Goal: Task Accomplishment & Management: Use online tool/utility

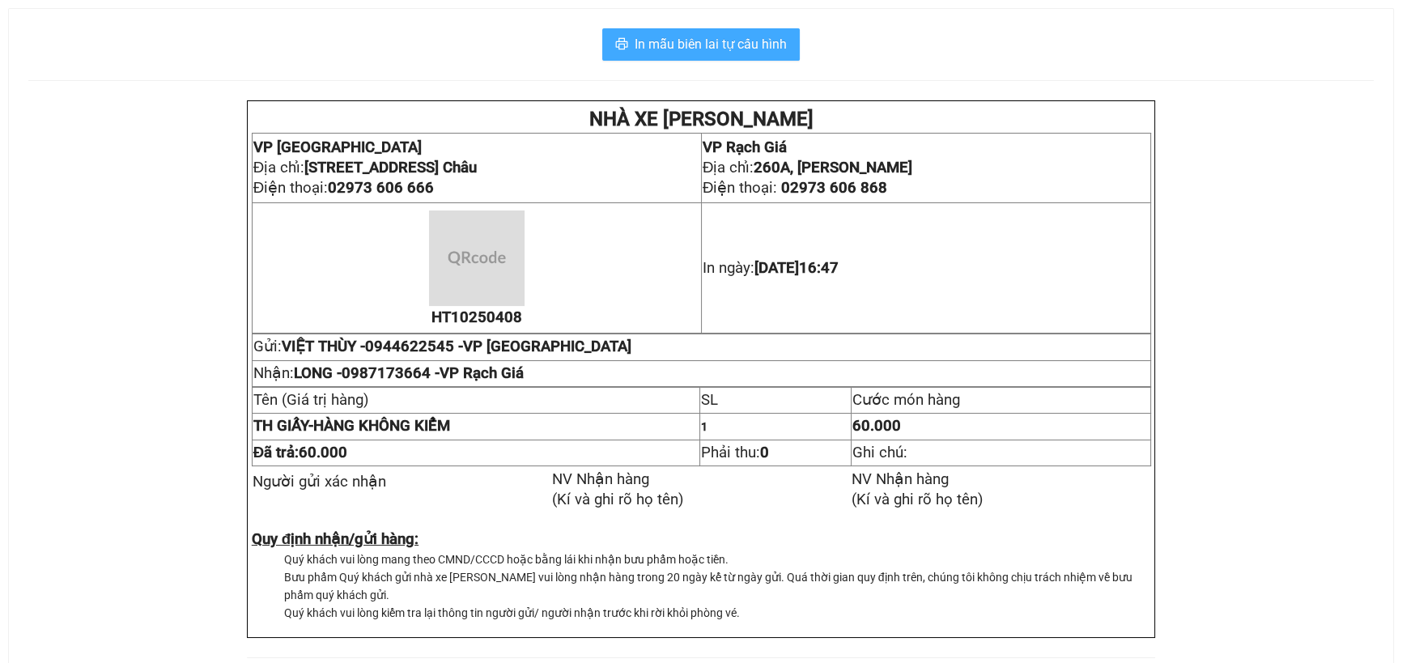
click at [730, 37] on span "In mẫu biên lai tự cấu hình" at bounding box center [711, 44] width 152 height 20
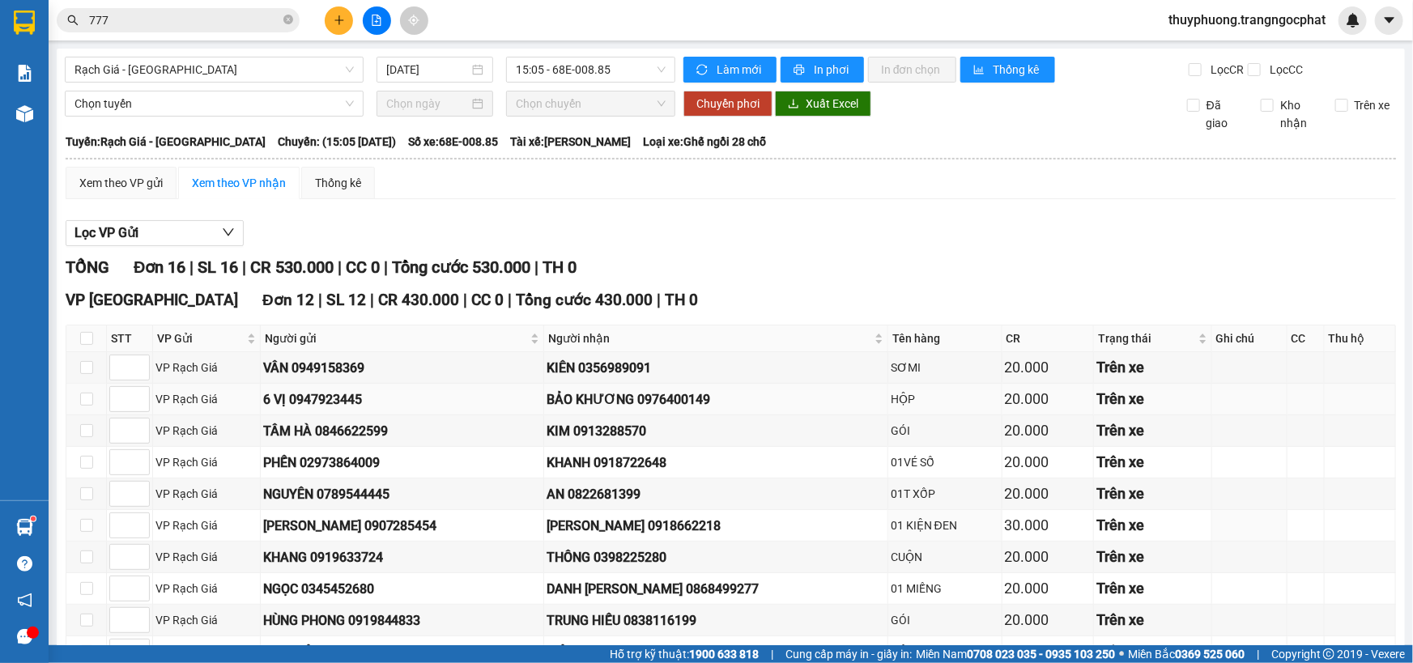
scroll to position [147, 0]
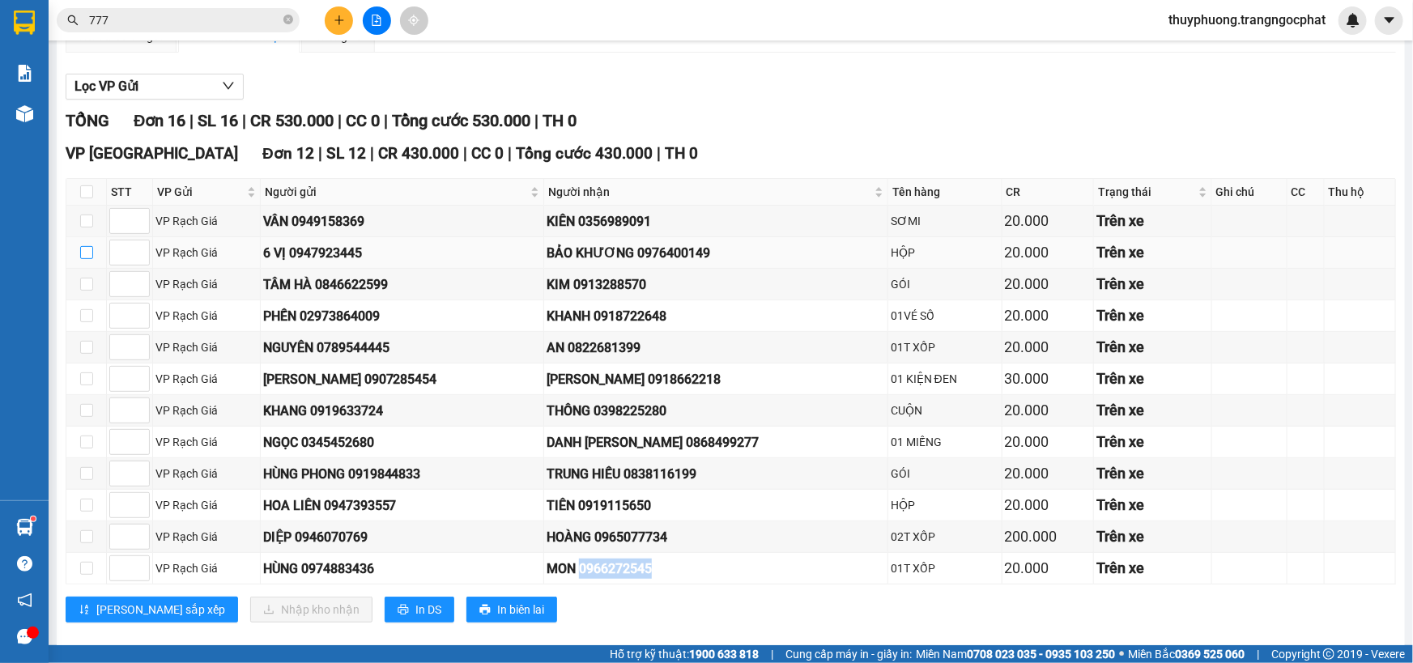
click at [88, 249] on input "checkbox" at bounding box center [86, 252] width 13 height 13
checkbox input "true"
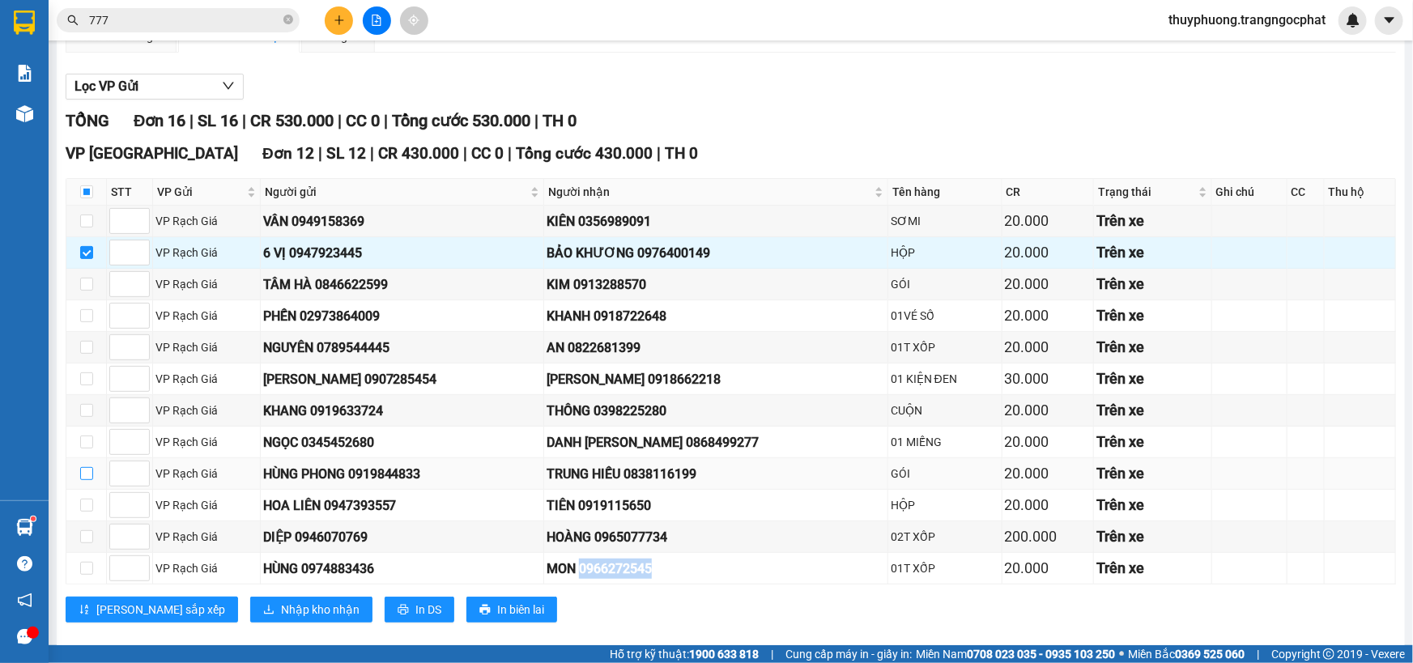
click at [88, 471] on input "checkbox" at bounding box center [86, 473] width 13 height 13
checkbox input "true"
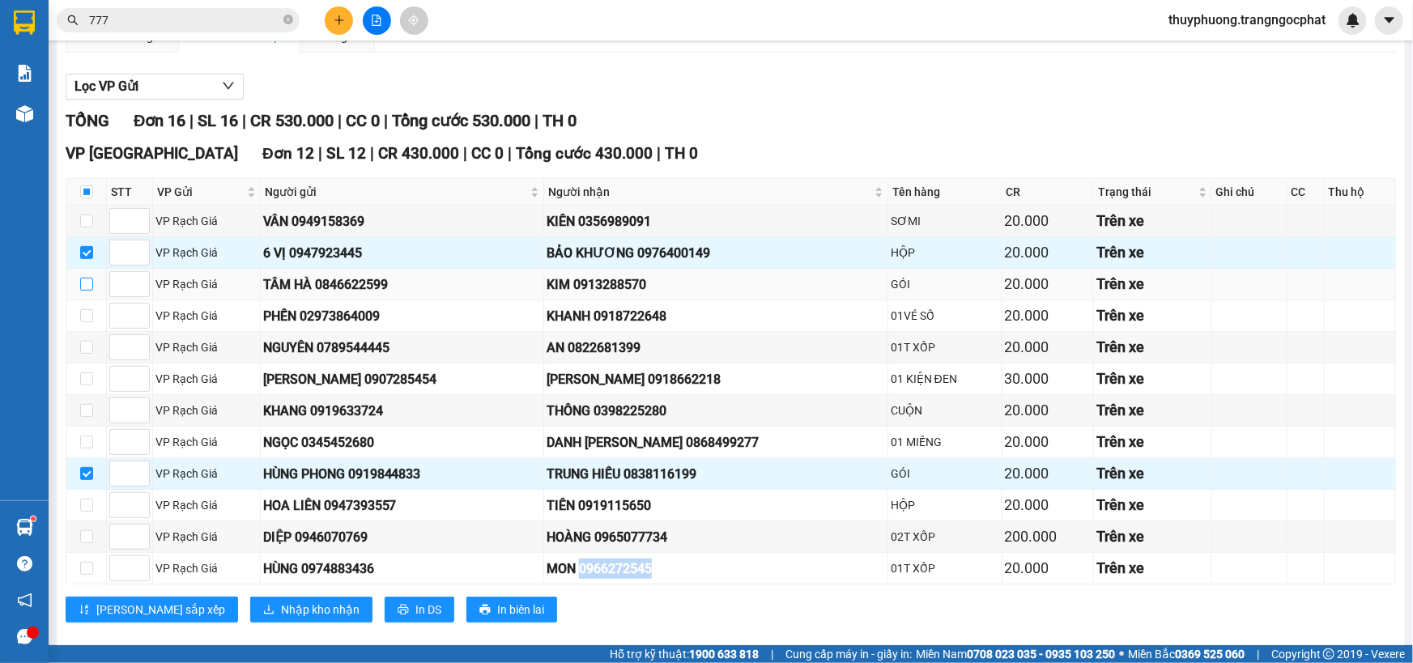
click at [90, 283] on input "checkbox" at bounding box center [86, 284] width 13 height 13
checkbox input "true"
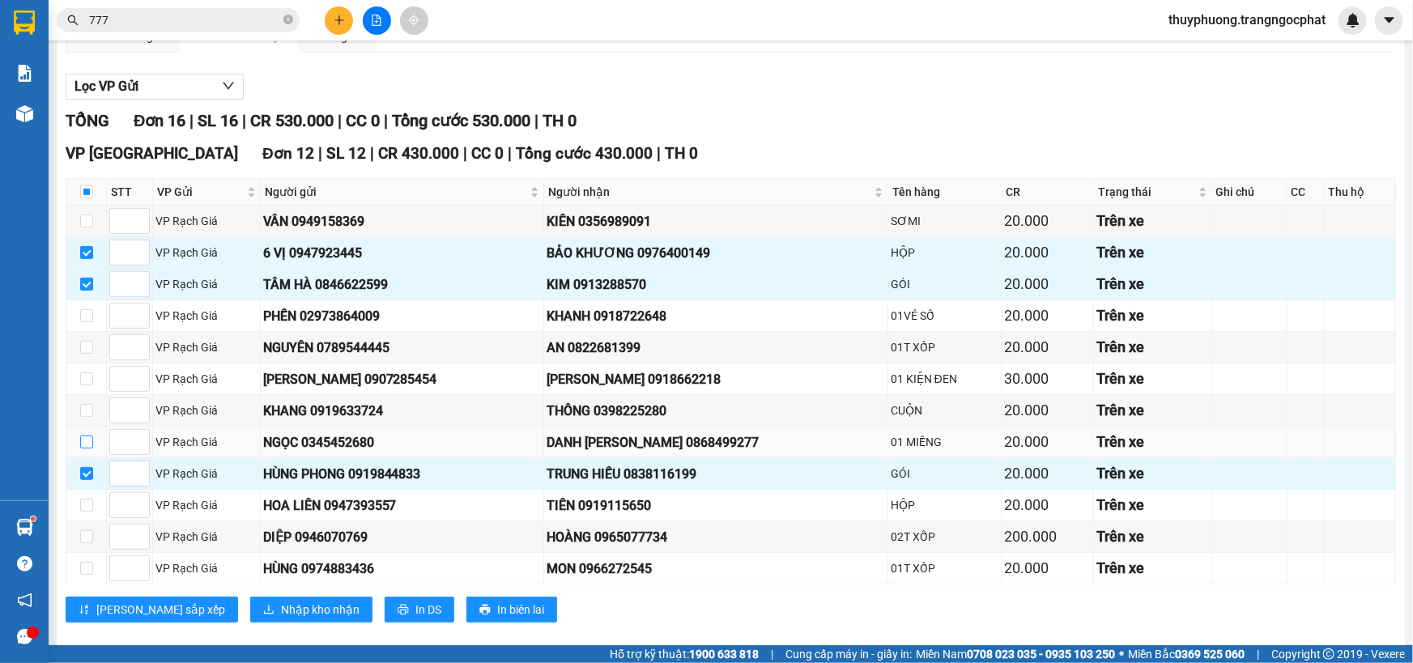
click at [85, 433] on label at bounding box center [86, 442] width 13 height 18
click at [85, 436] on input "checkbox" at bounding box center [86, 442] width 13 height 13
checkbox input "true"
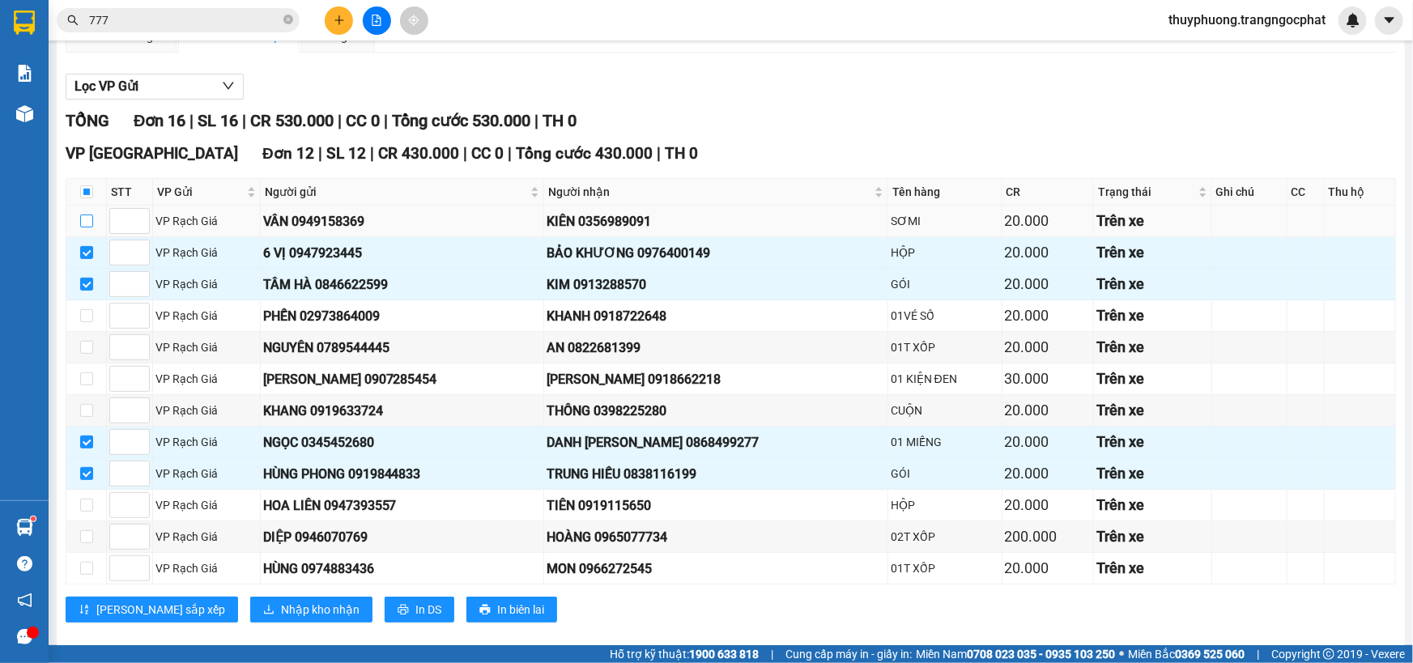
click at [89, 217] on input "checkbox" at bounding box center [86, 221] width 13 height 13
checkbox input "true"
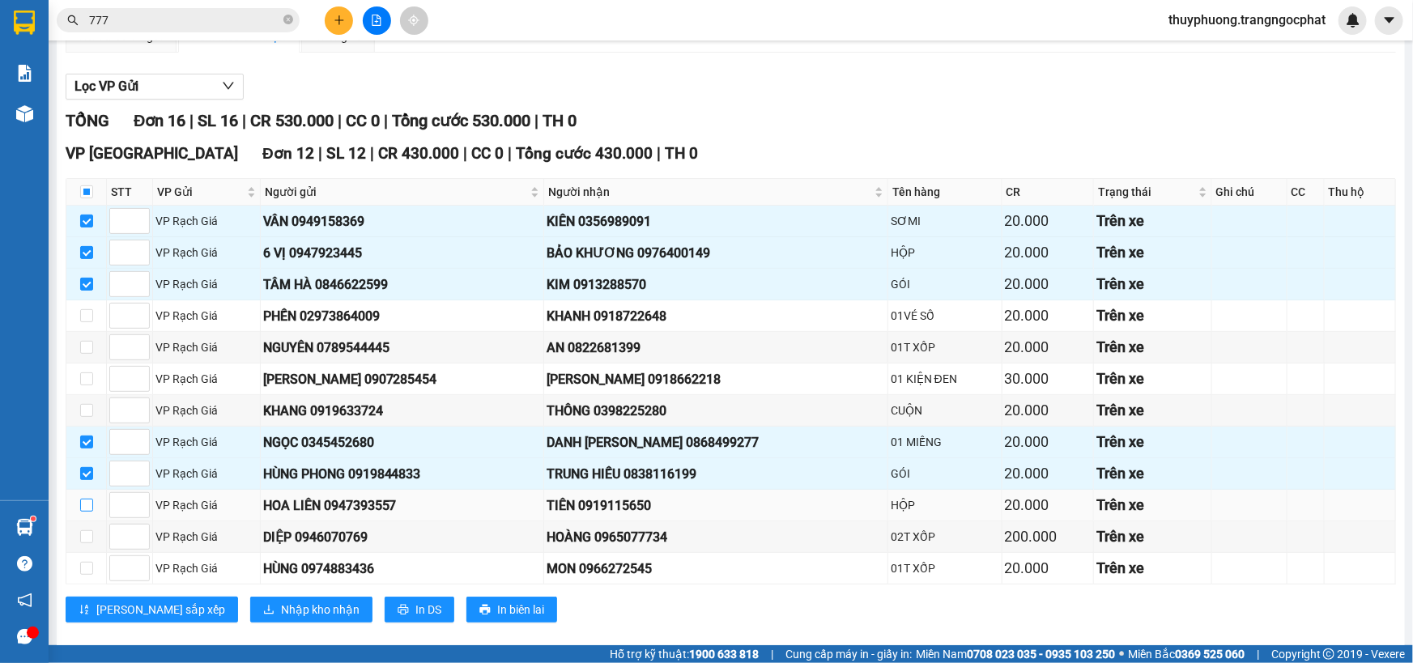
click at [83, 504] on input "checkbox" at bounding box center [86, 505] width 13 height 13
checkbox input "true"
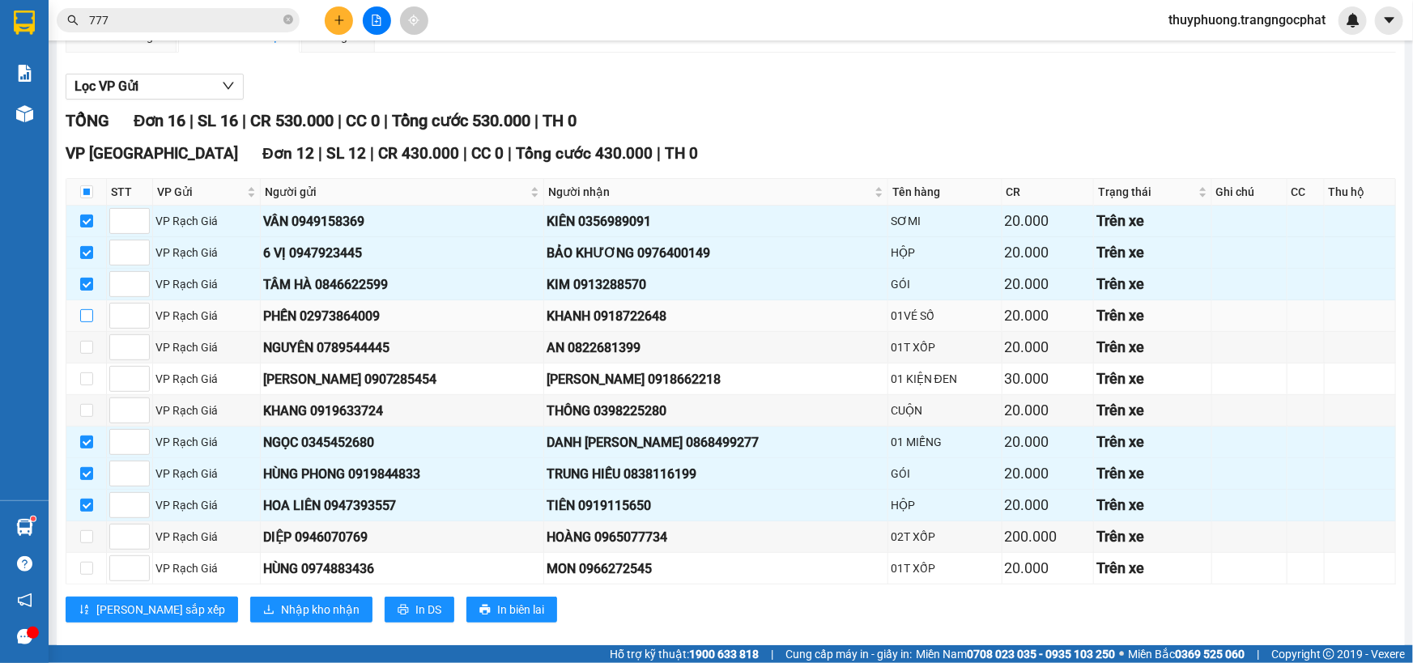
click at [81, 313] on input "checkbox" at bounding box center [86, 315] width 13 height 13
checkbox input "true"
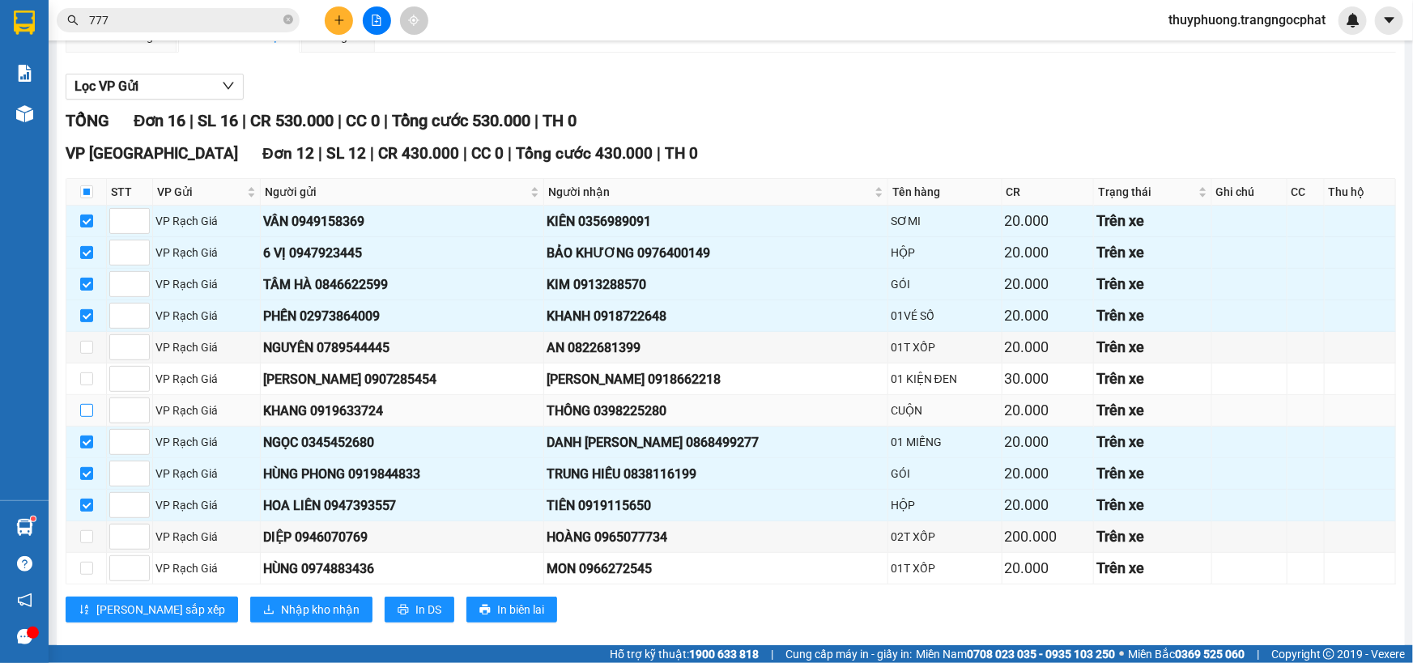
click at [89, 399] on td at bounding box center [86, 411] width 40 height 32
click at [83, 404] on input "checkbox" at bounding box center [86, 410] width 13 height 13
checkbox input "true"
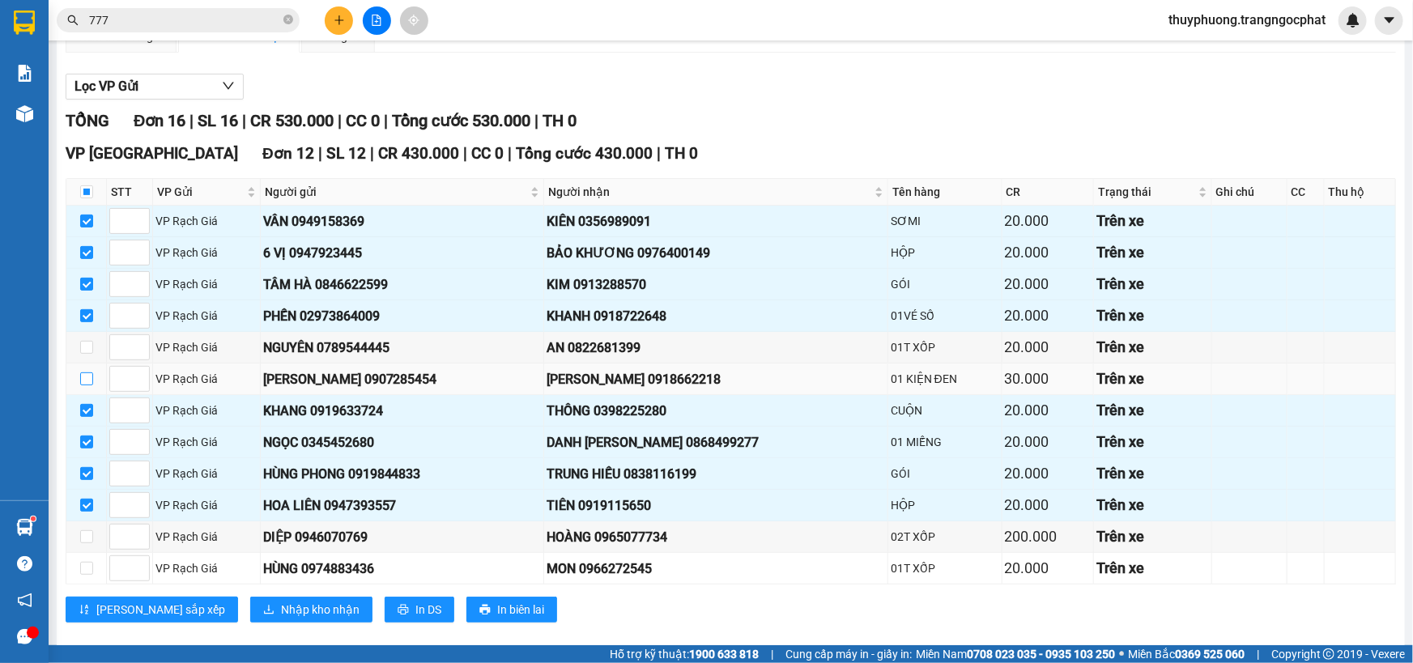
click at [87, 380] on input "checkbox" at bounding box center [86, 378] width 13 height 13
checkbox input "true"
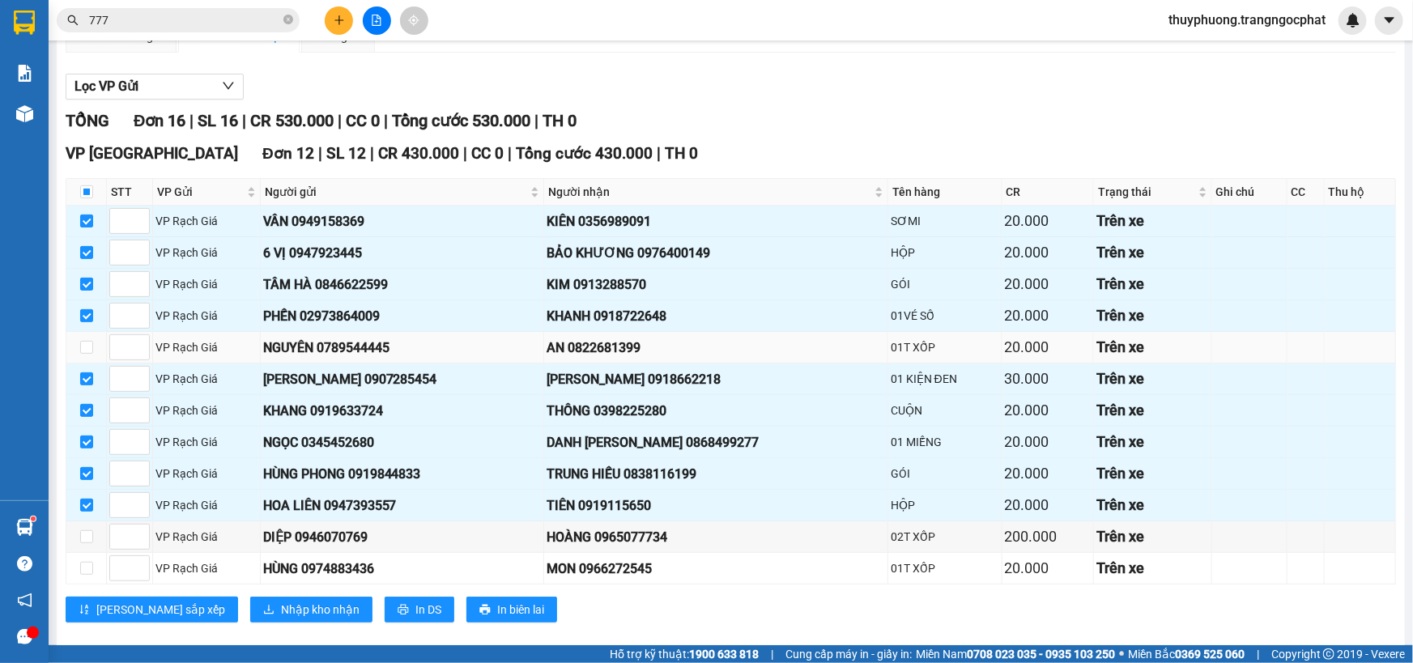
click at [76, 349] on td at bounding box center [86, 348] width 40 height 32
click at [89, 346] on input "checkbox" at bounding box center [86, 347] width 13 height 13
checkbox input "true"
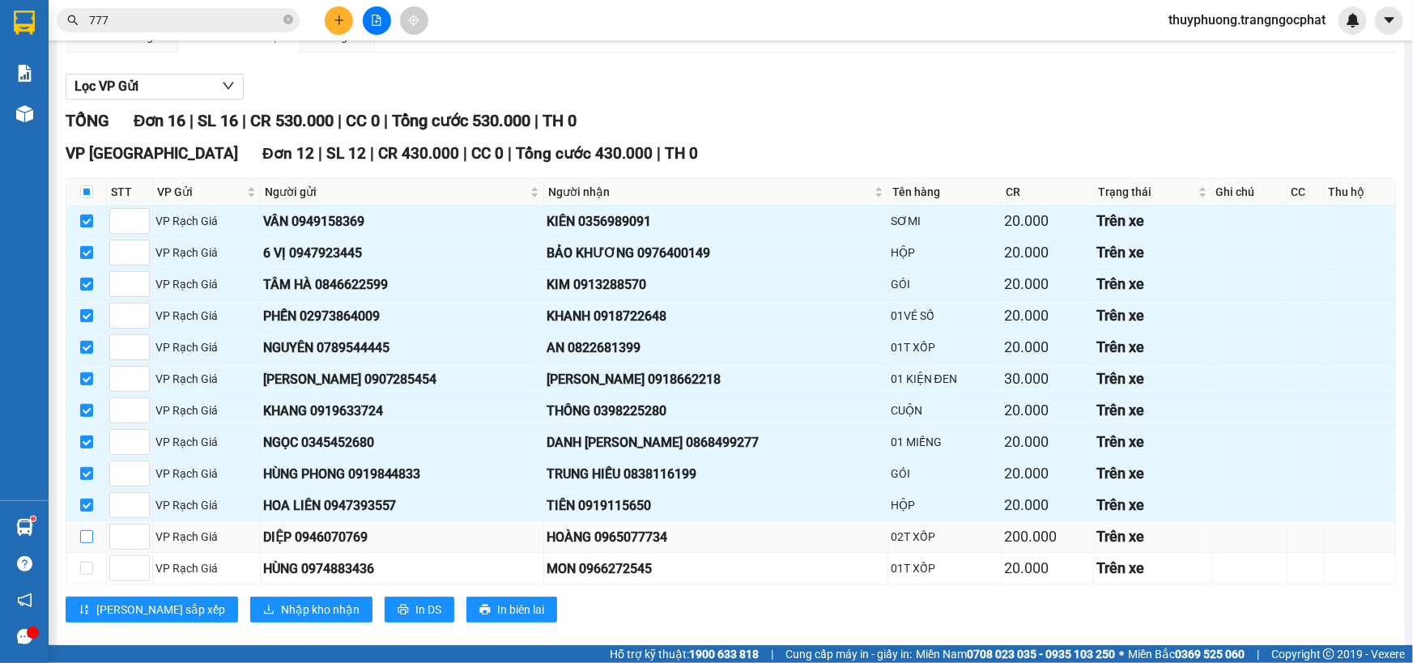
click at [91, 534] on input "checkbox" at bounding box center [86, 536] width 13 height 13
checkbox input "true"
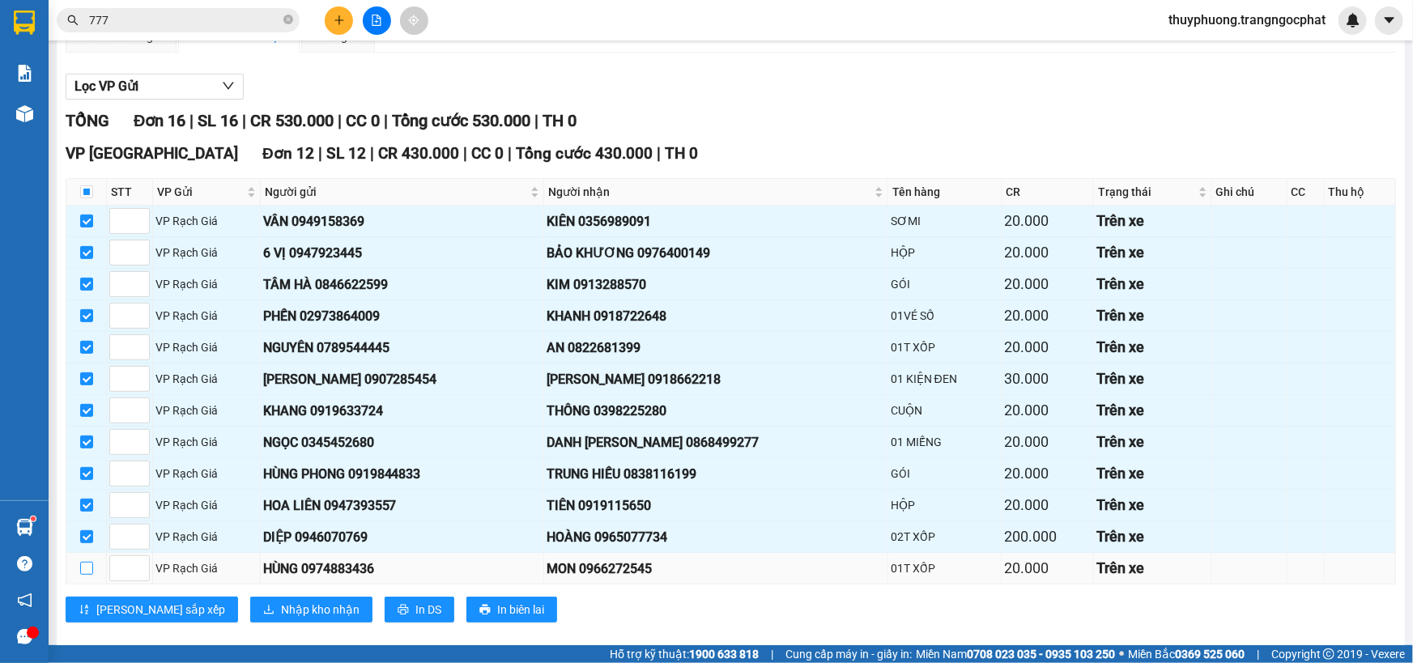
click at [88, 566] on input "checkbox" at bounding box center [86, 568] width 13 height 13
checkbox input "true"
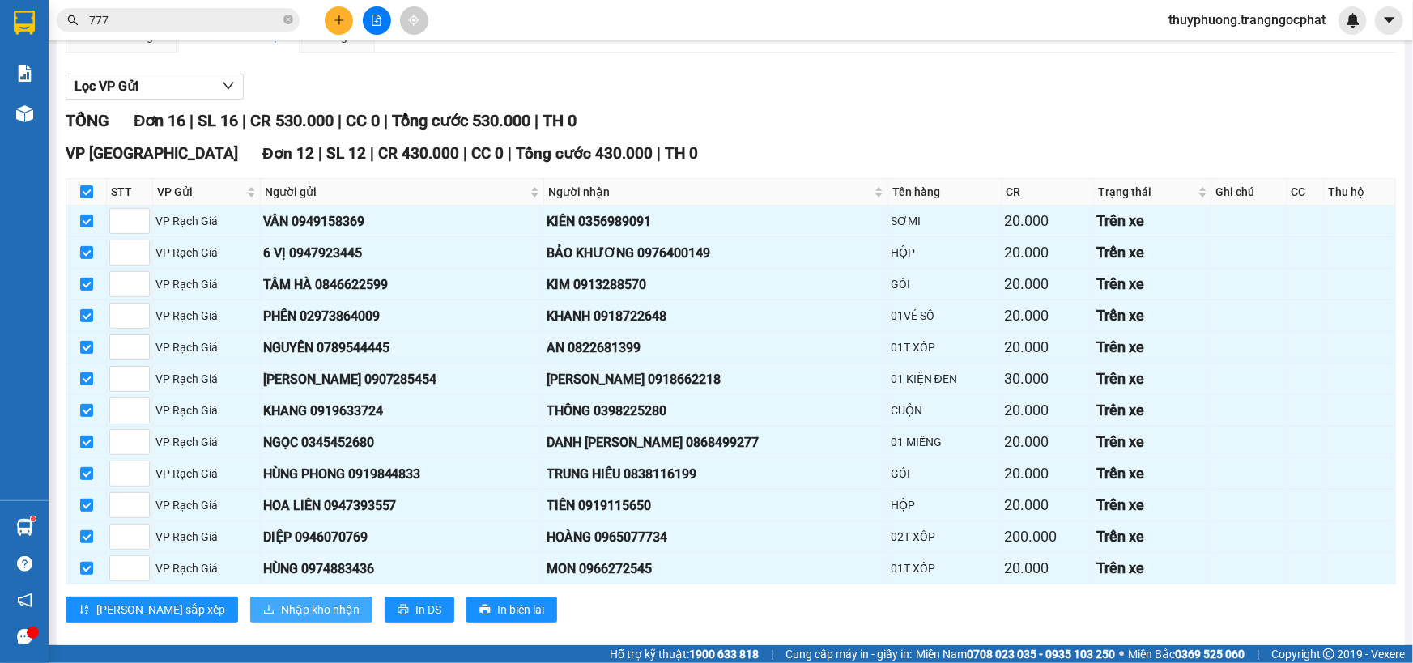
click at [281, 610] on span "Nhập kho nhận" at bounding box center [320, 610] width 79 height 18
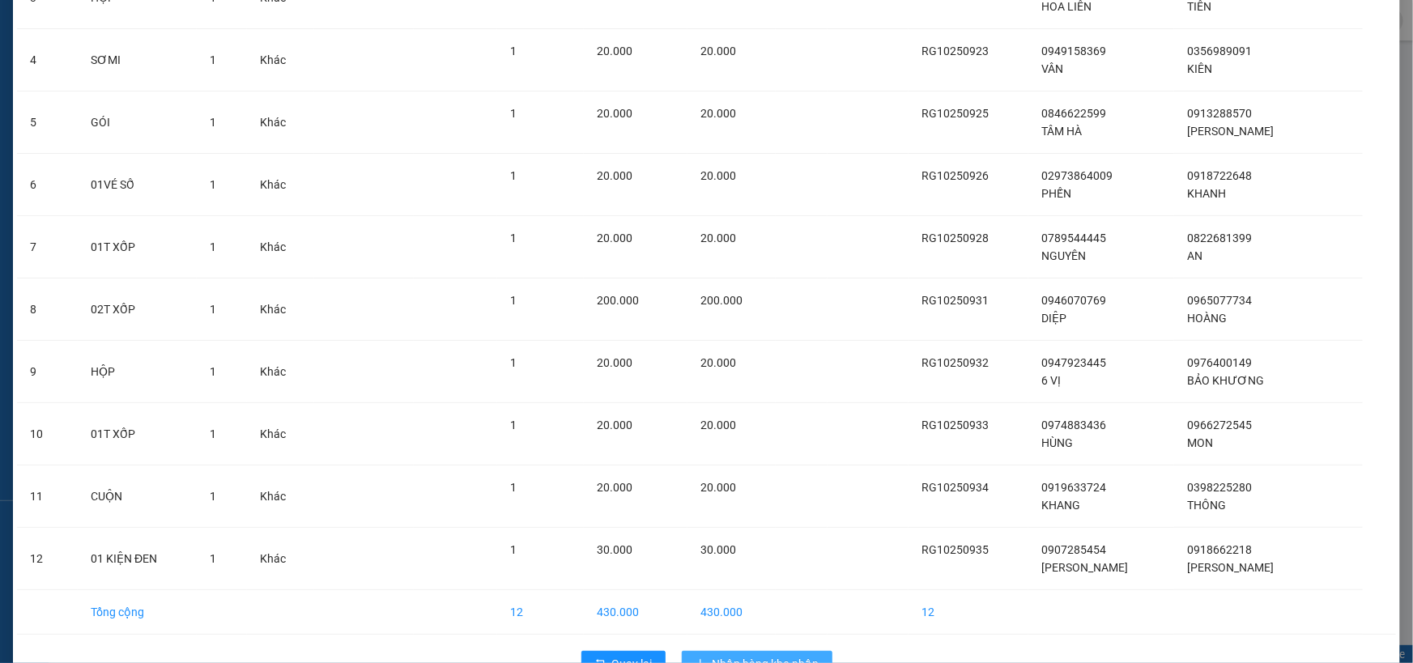
scroll to position [338, 0]
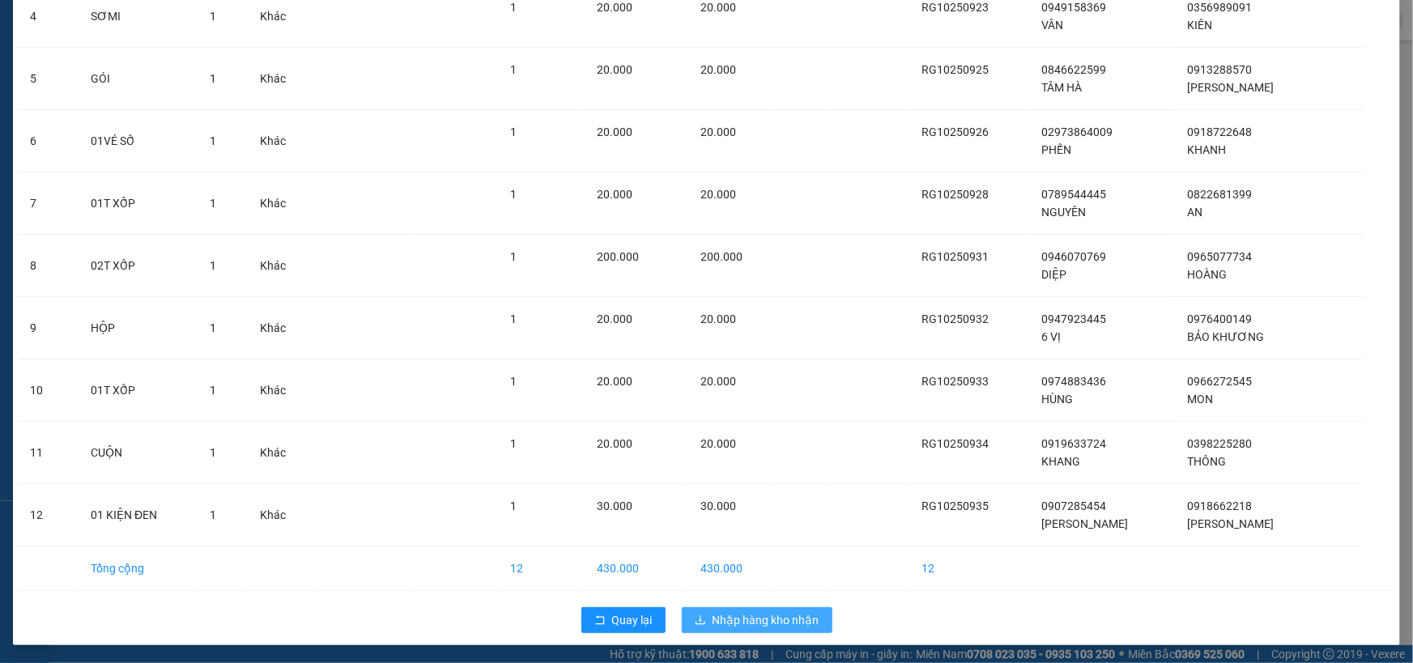
click at [756, 619] on span "Nhập hàng kho nhận" at bounding box center [766, 620] width 107 height 18
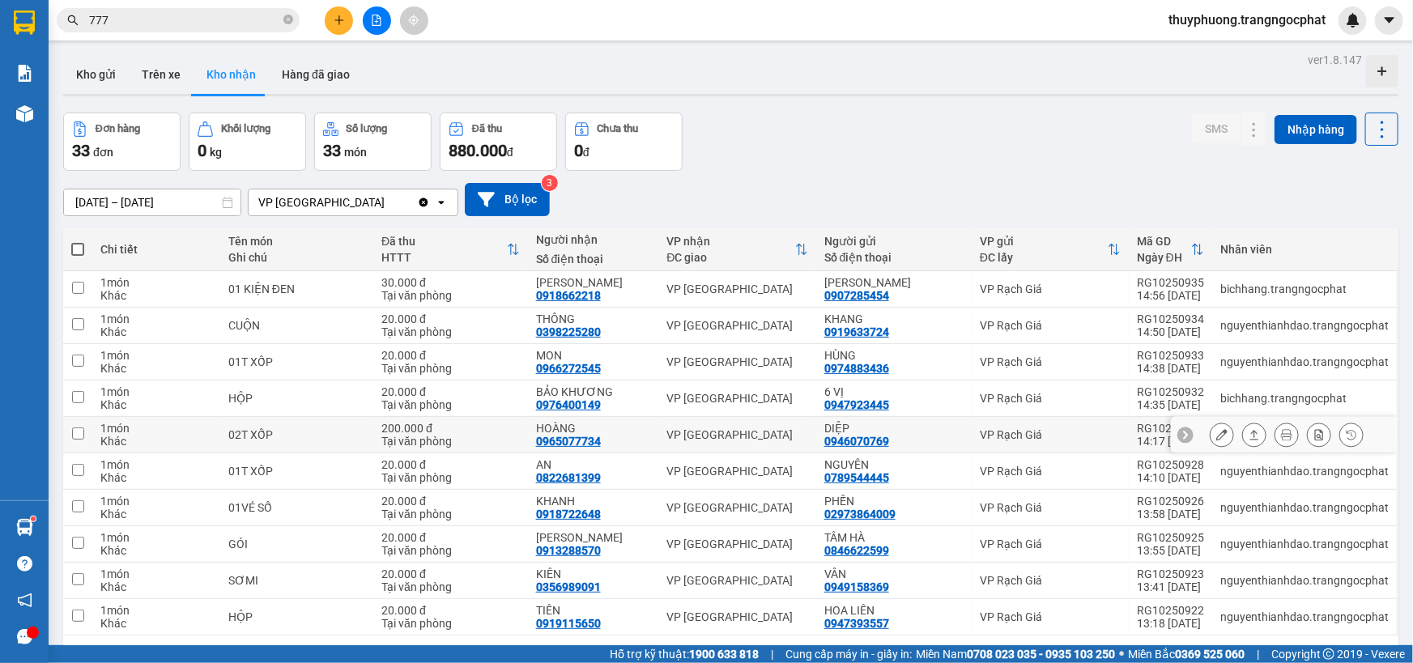
scroll to position [74, 0]
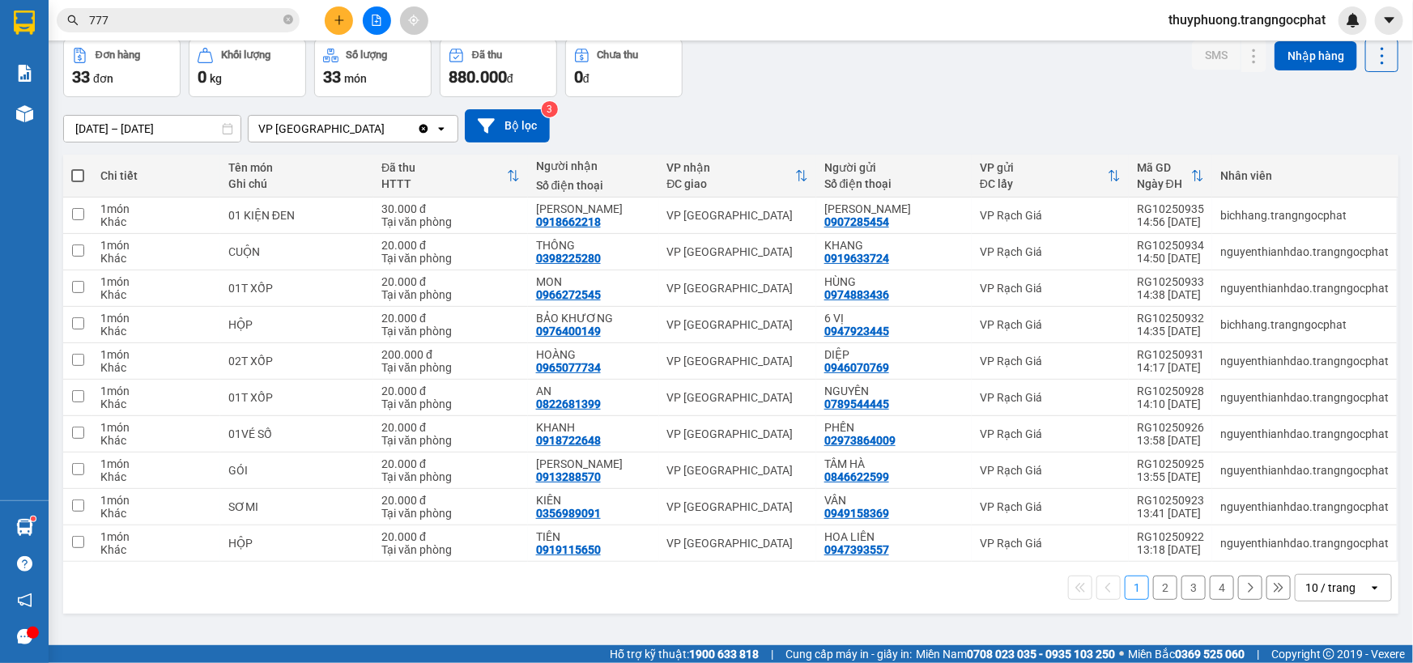
click at [1160, 584] on button "2" at bounding box center [1165, 588] width 24 height 24
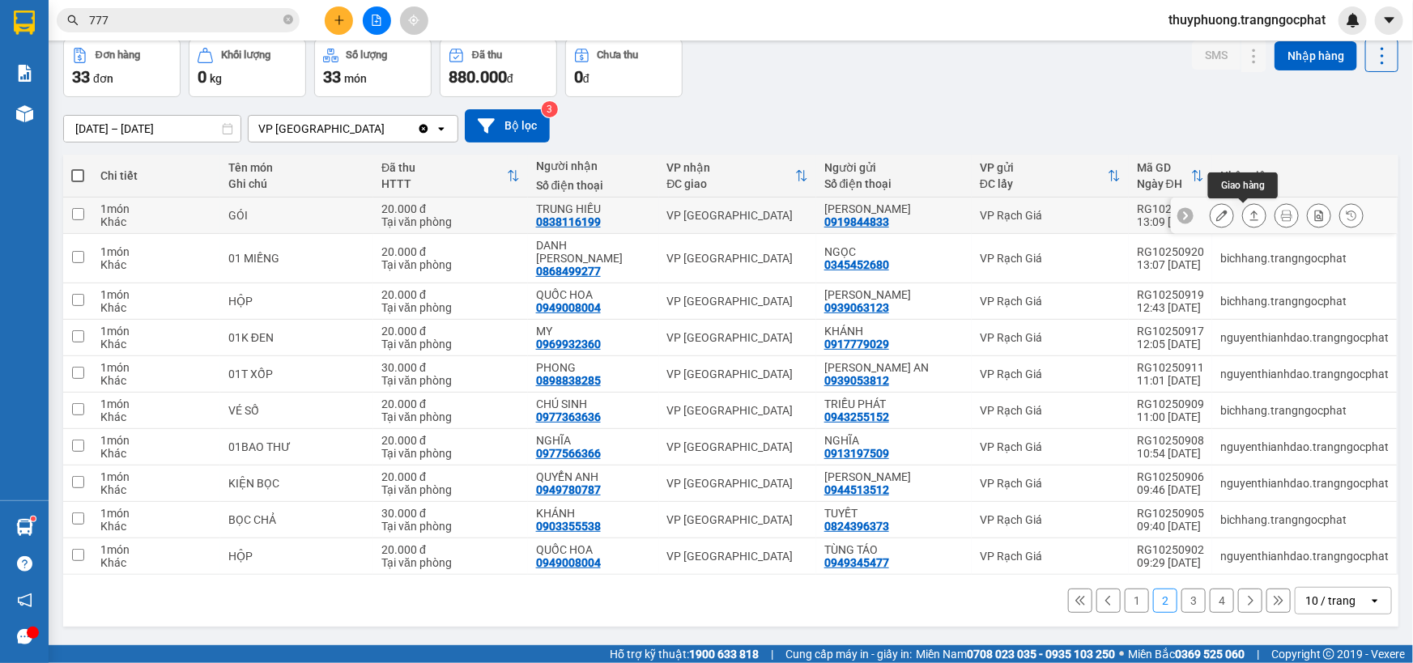
click at [1249, 215] on icon at bounding box center [1254, 215] width 11 height 11
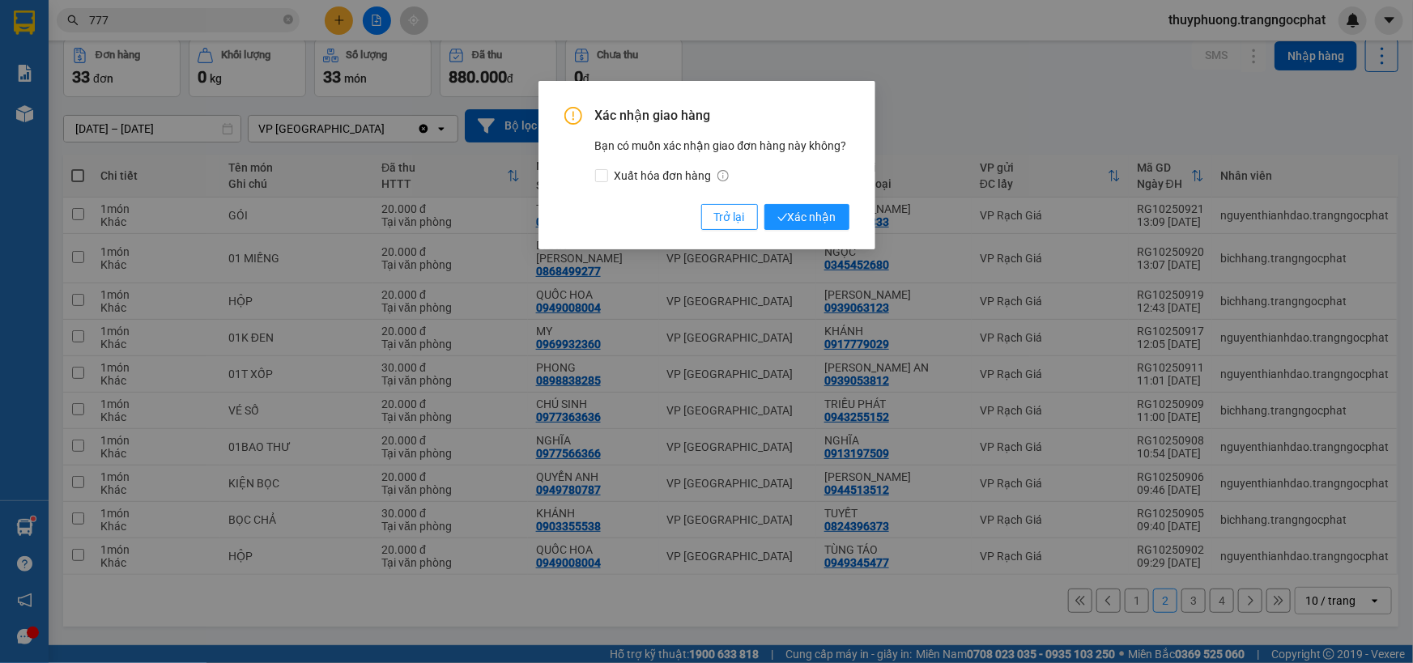
click at [764, 204] on button "Xác nhận" at bounding box center [806, 217] width 85 height 26
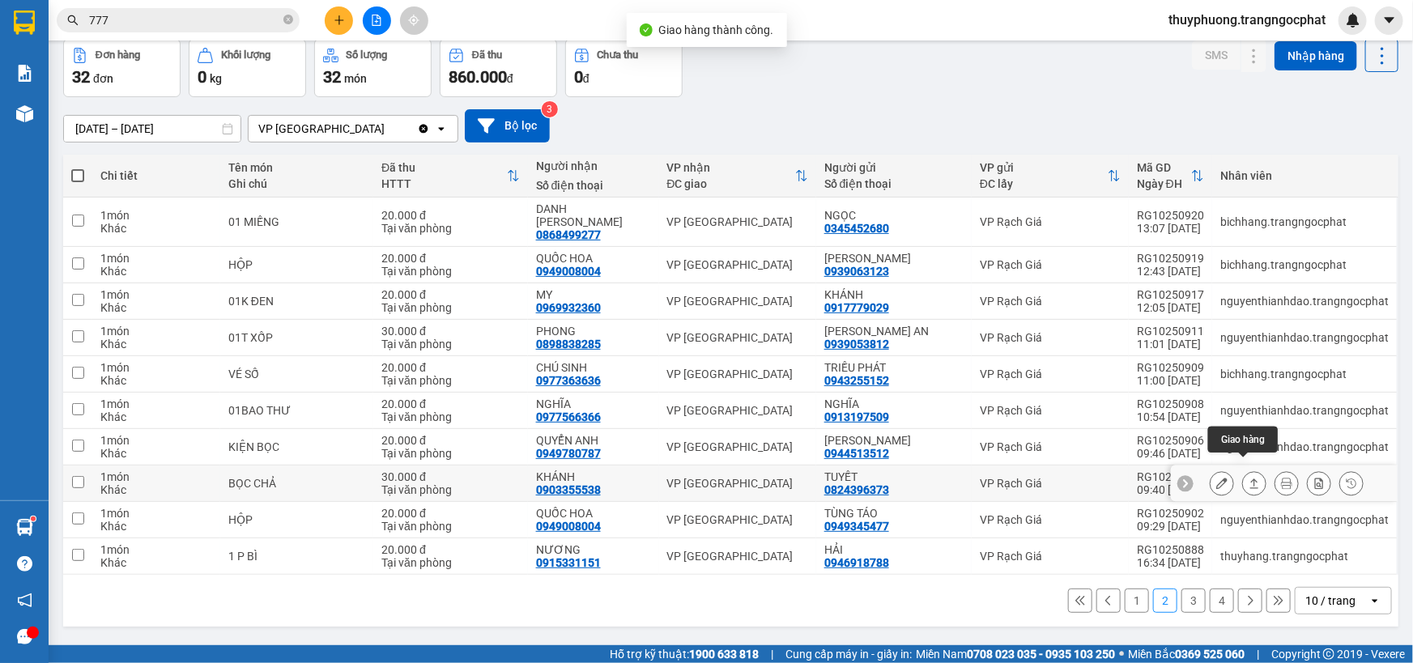
click at [1248, 470] on button at bounding box center [1254, 484] width 23 height 28
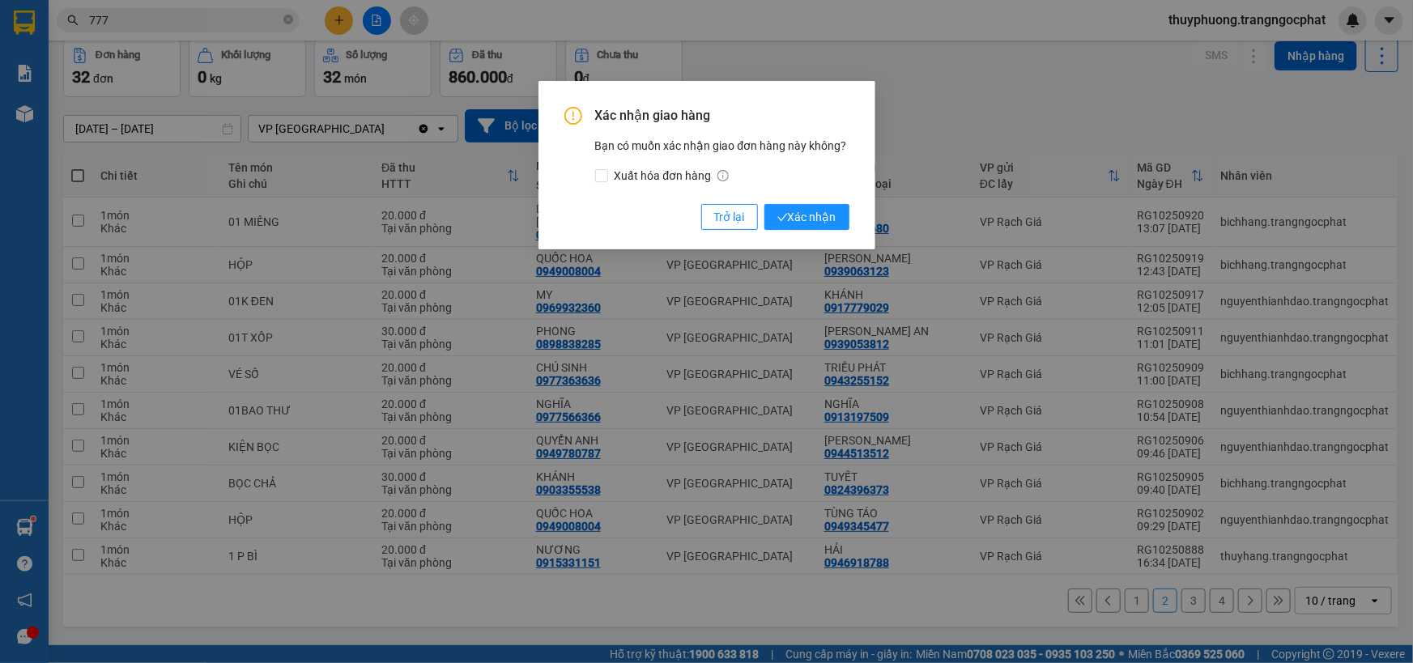
click at [764, 204] on button "Xác nhận" at bounding box center [806, 217] width 85 height 26
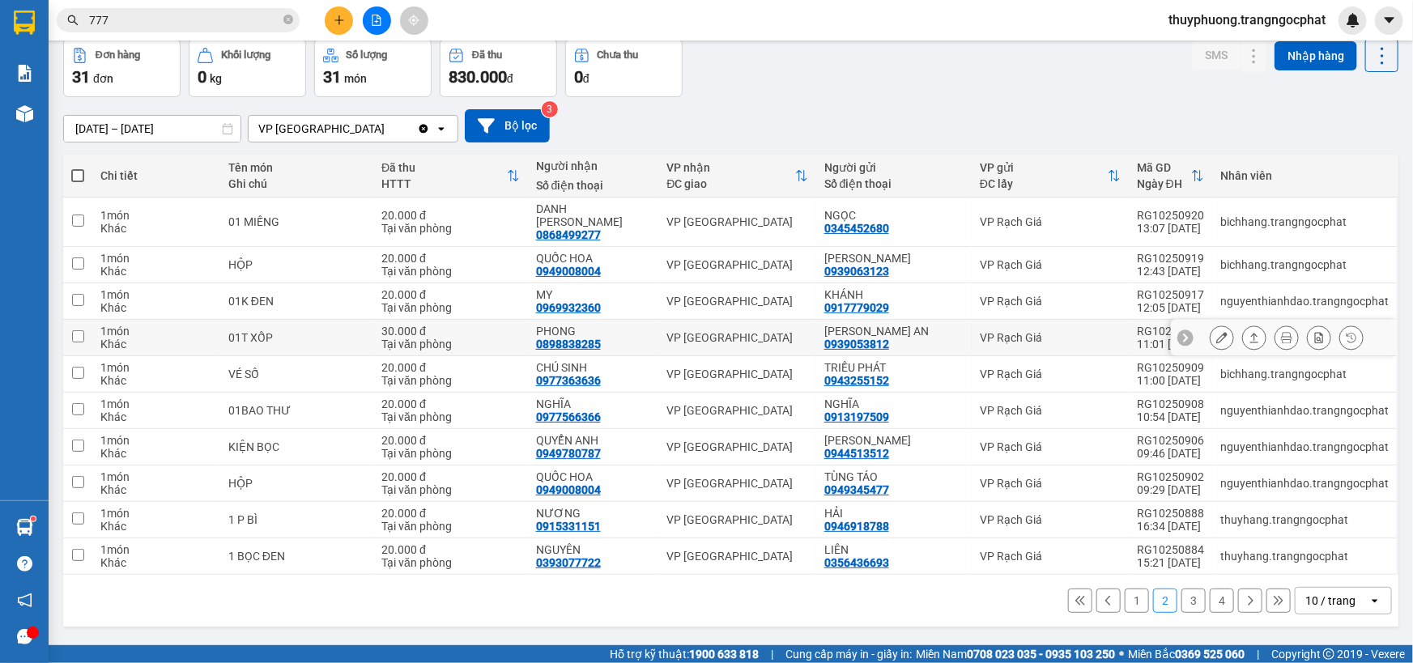
click at [1249, 332] on icon at bounding box center [1254, 337] width 11 height 11
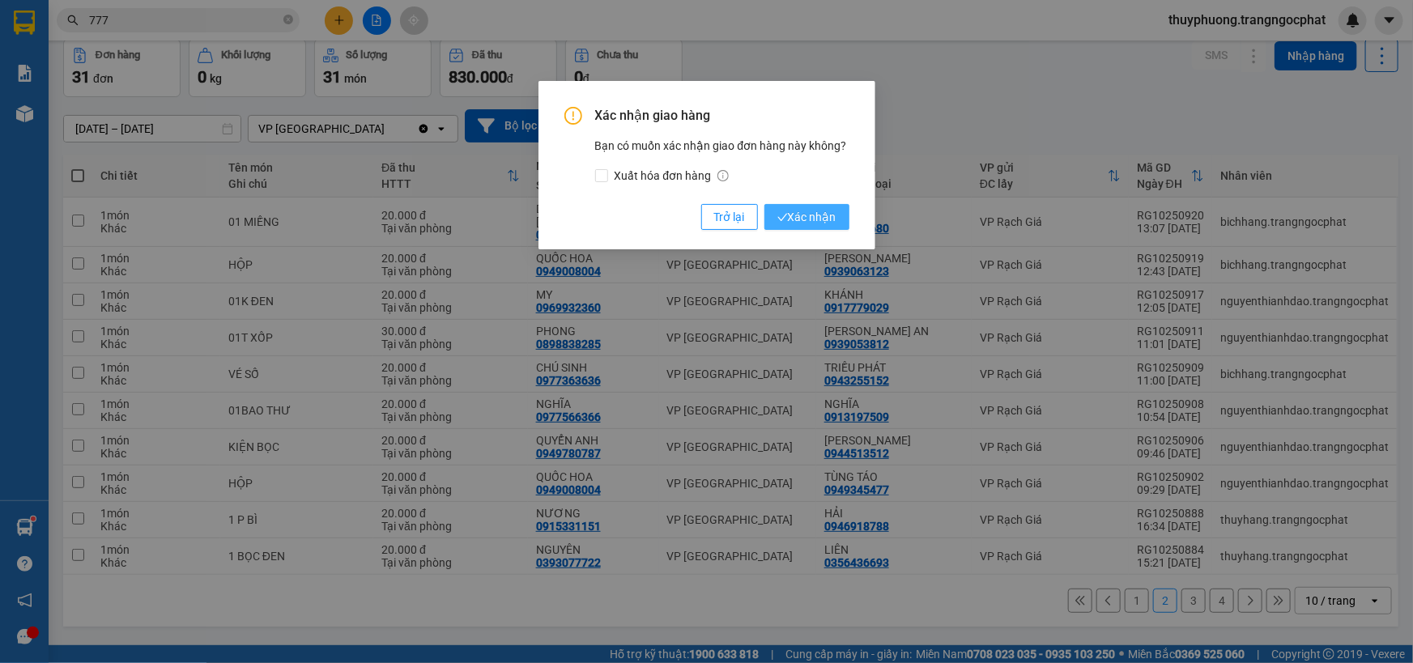
click at [764, 204] on button "Xác nhận" at bounding box center [806, 217] width 85 height 26
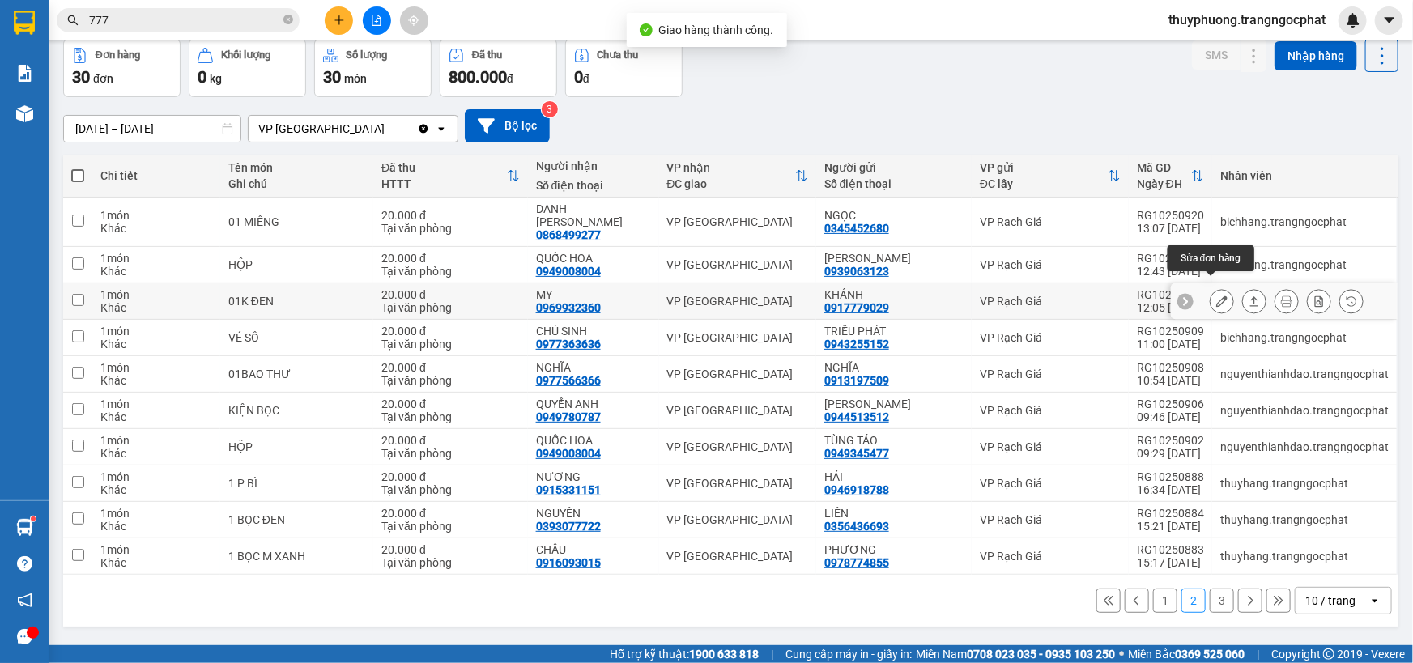
click at [1256, 289] on div at bounding box center [1287, 301] width 154 height 24
click at [1229, 289] on div at bounding box center [1287, 301] width 154 height 24
click at [1249, 296] on icon at bounding box center [1254, 301] width 11 height 11
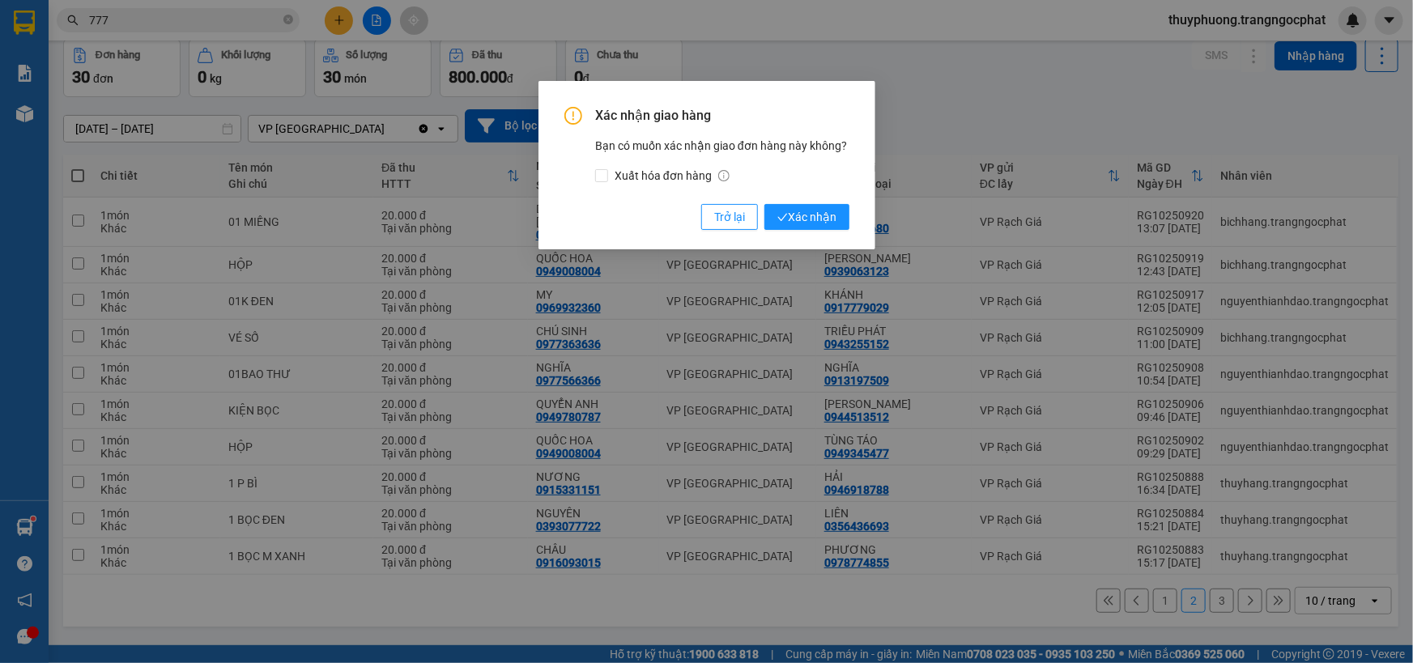
click at [764, 204] on button "Xác nhận" at bounding box center [806, 217] width 85 height 26
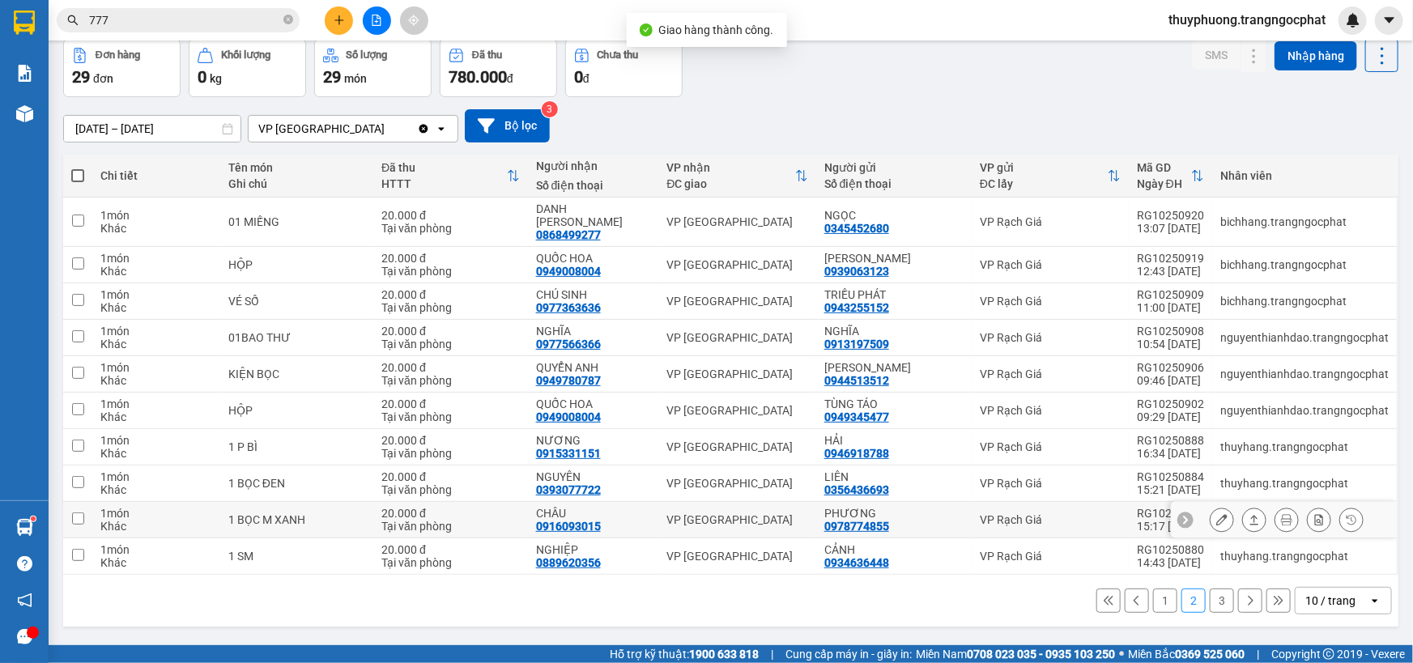
click at [1250, 510] on button at bounding box center [1254, 520] width 23 height 28
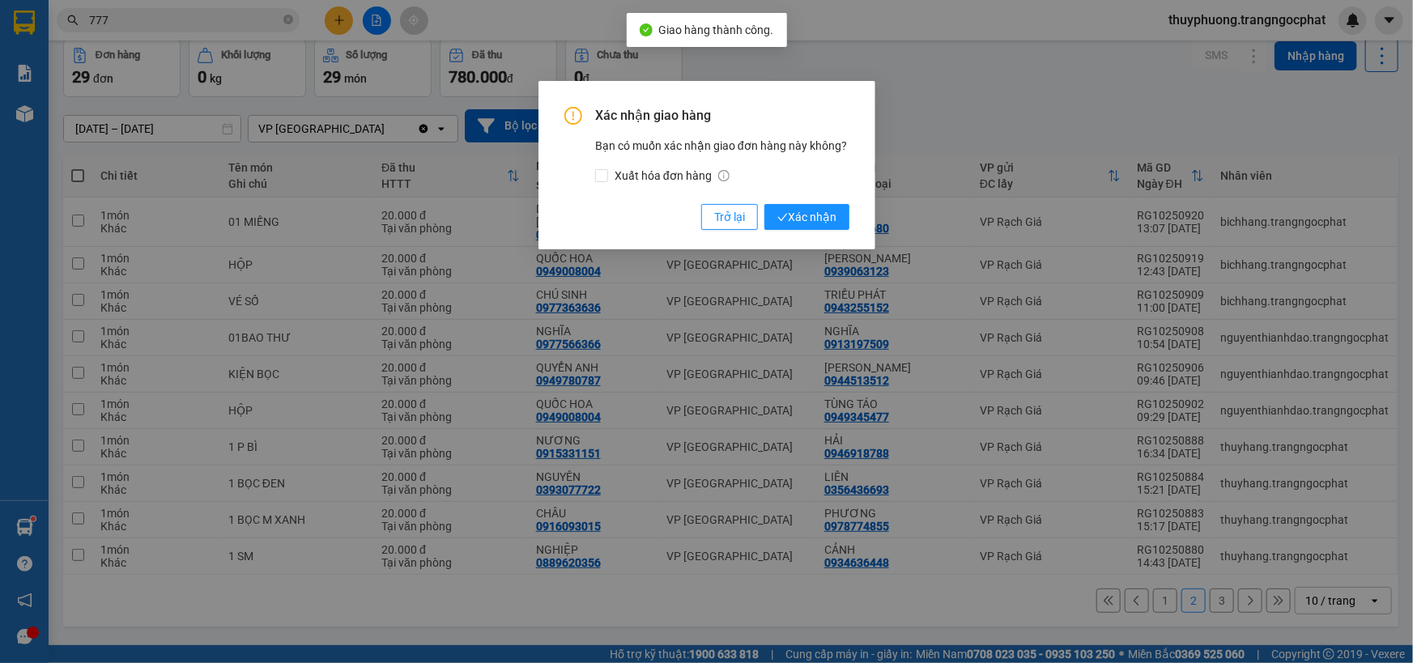
click at [764, 204] on button "Xác nhận" at bounding box center [806, 217] width 85 height 26
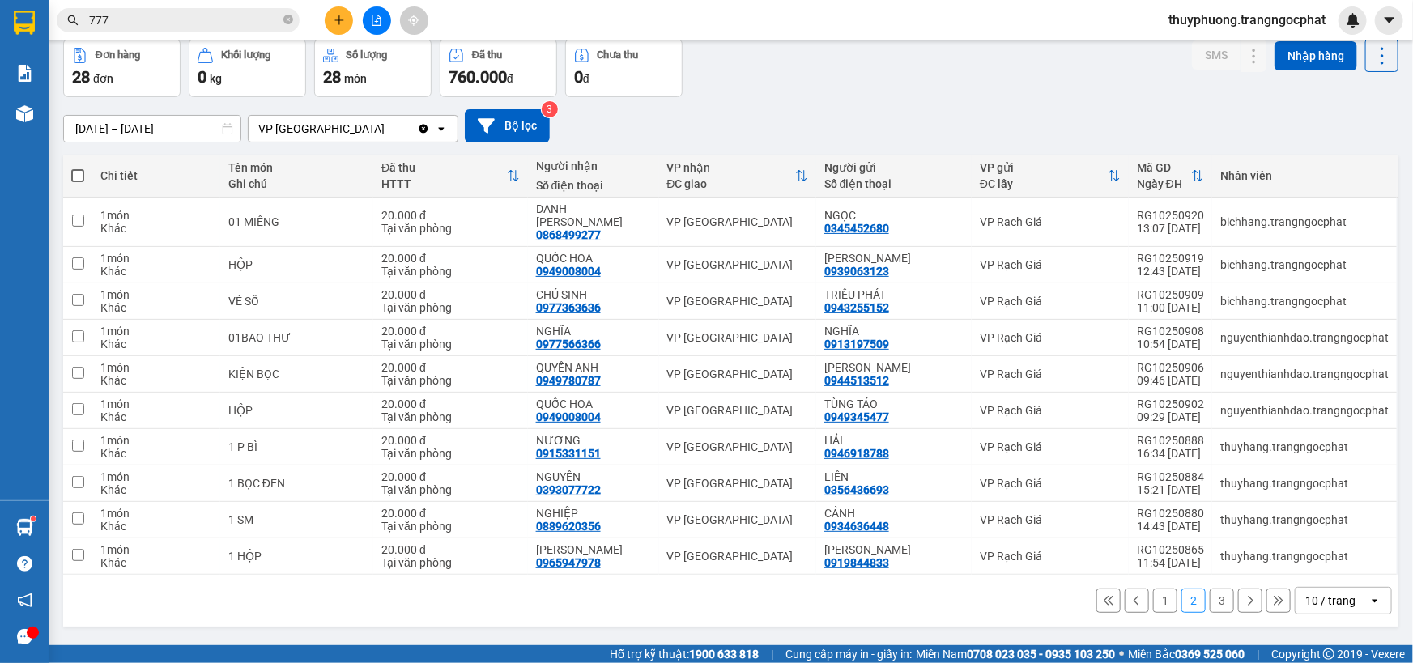
click at [1210, 589] on button "3" at bounding box center [1222, 601] width 24 height 24
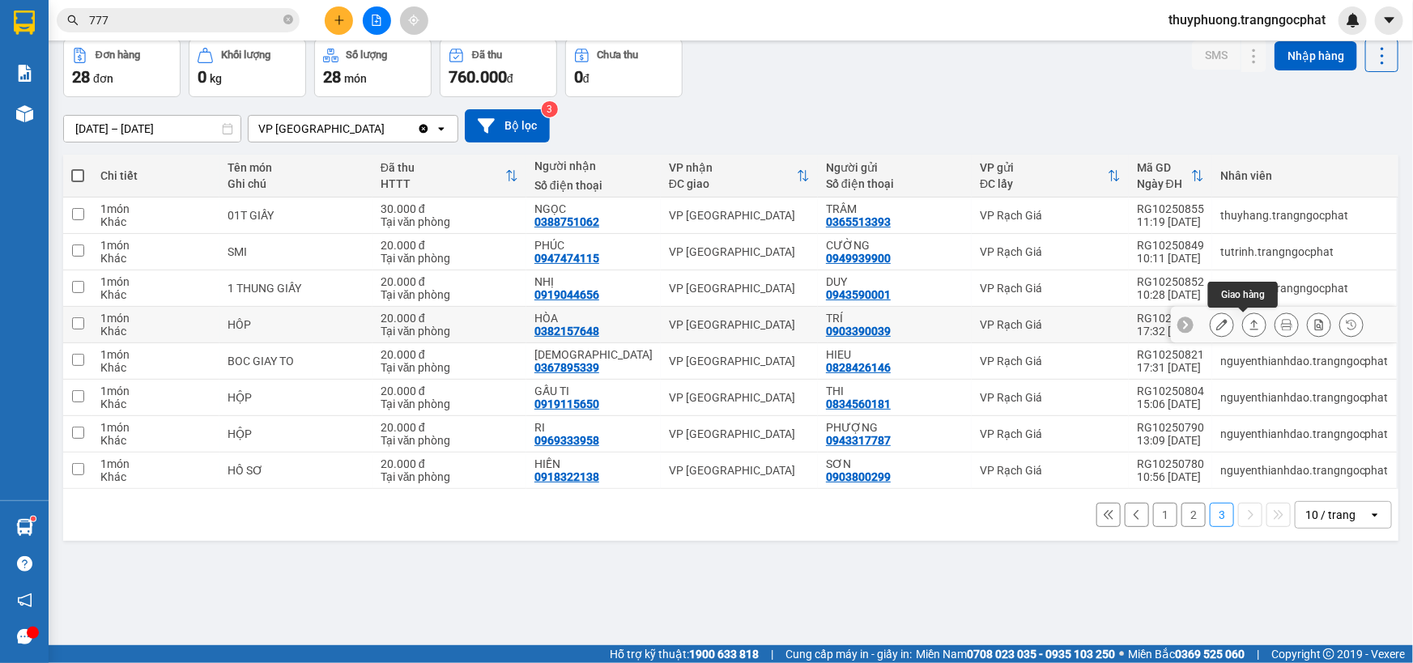
click at [1249, 321] on icon at bounding box center [1254, 324] width 11 height 11
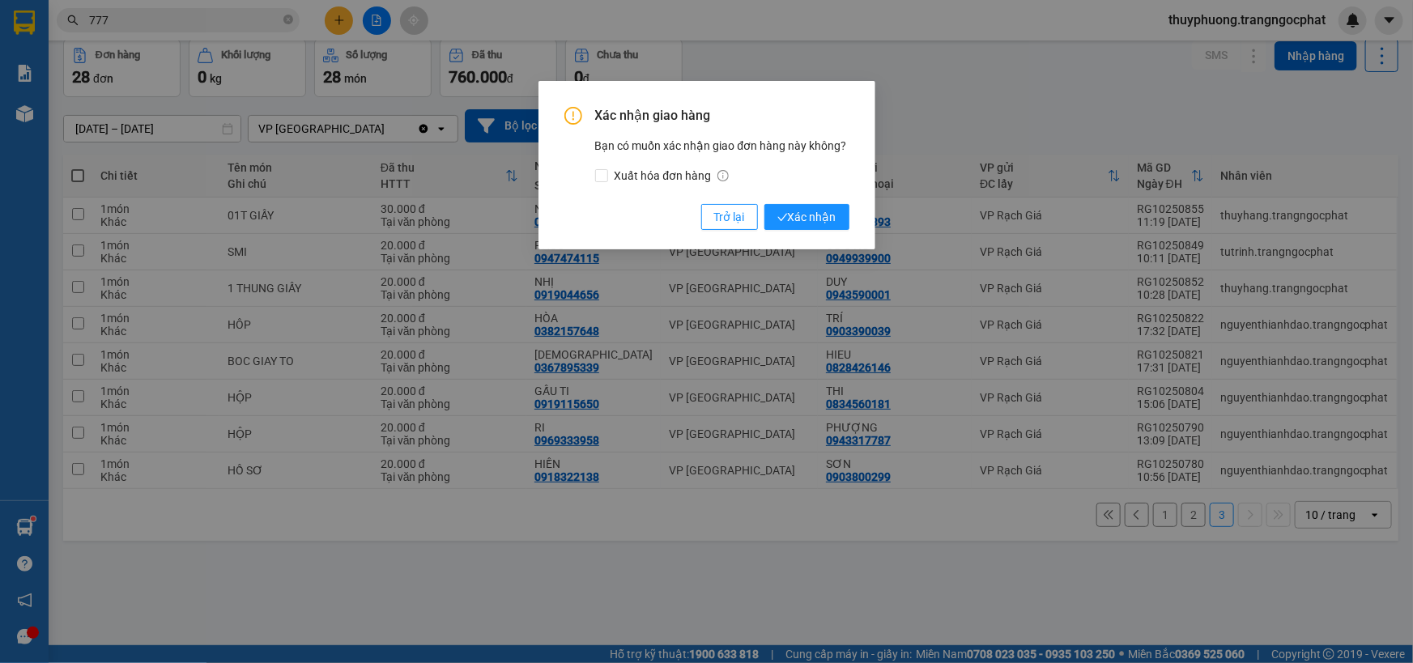
click at [764, 204] on button "Xác nhận" at bounding box center [806, 217] width 85 height 26
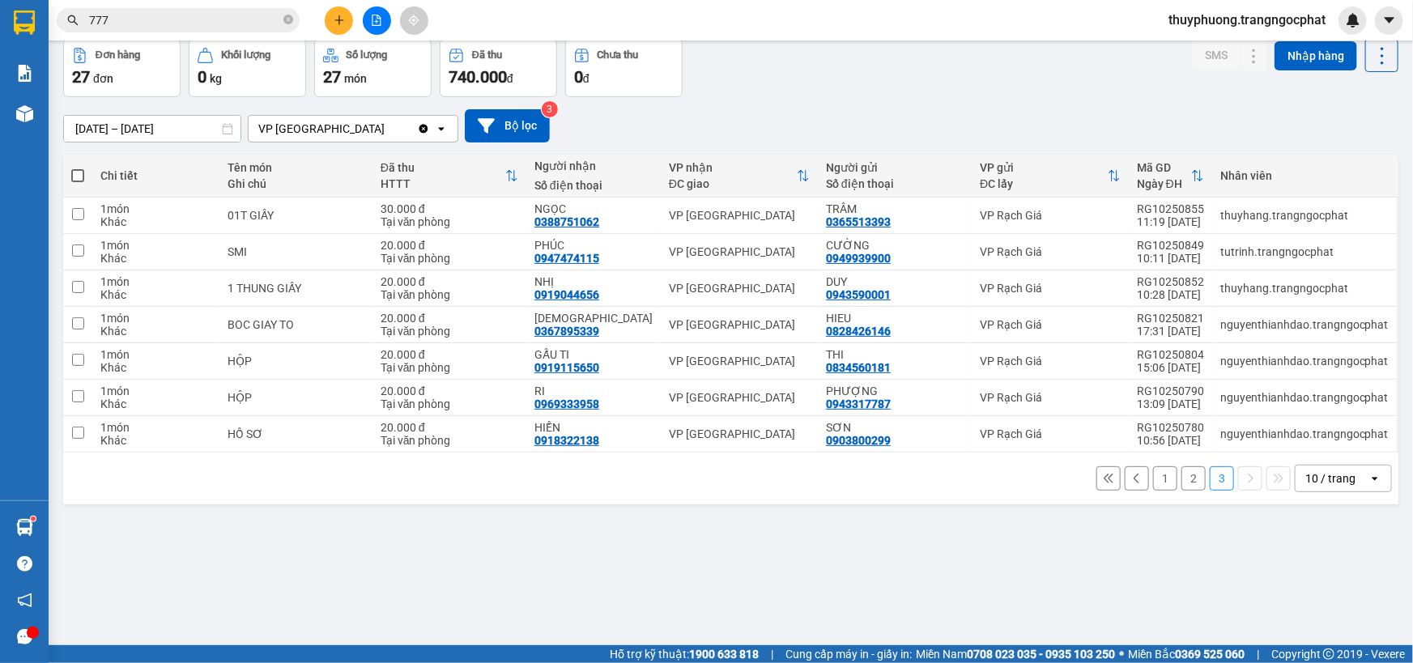
click at [1153, 476] on button "1" at bounding box center [1165, 478] width 24 height 24
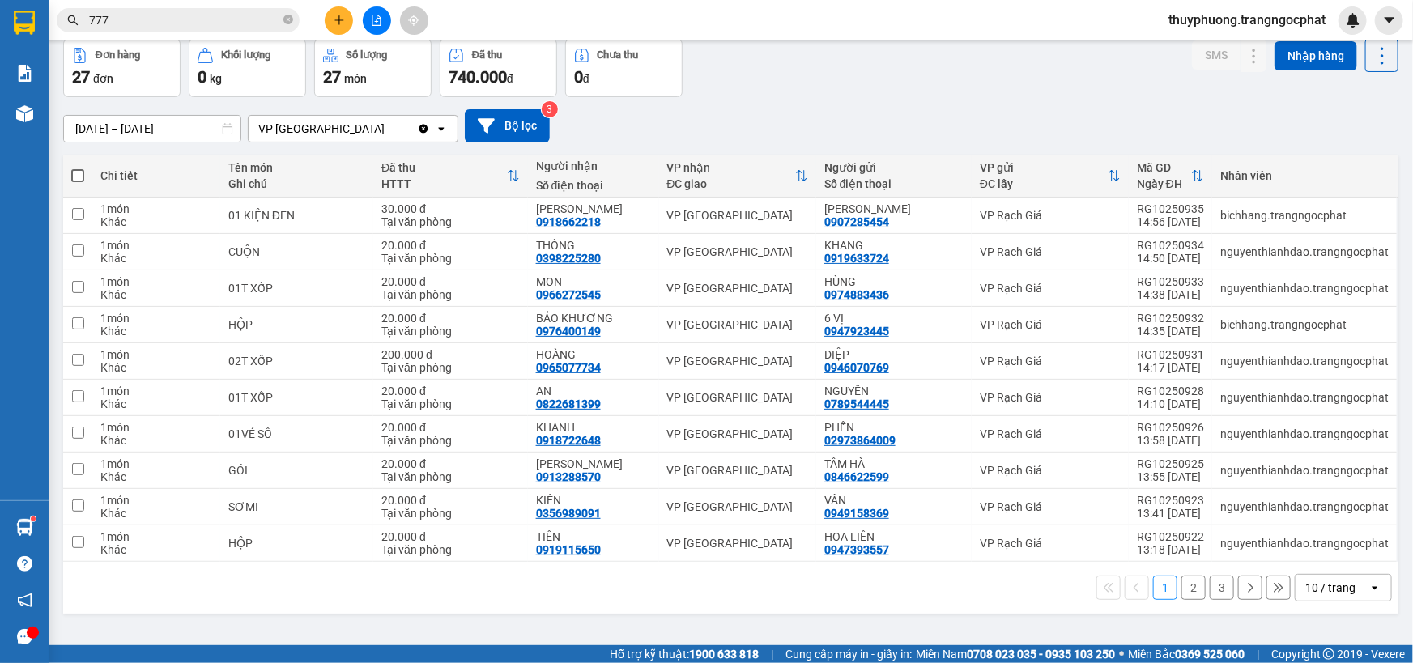
click at [968, 75] on div "Đơn hàng 27 đơn Khối lượng 0 kg Số lượng 27 món Đã thu 740.000 đ Chưa thu 0 đ S…" at bounding box center [730, 68] width 1335 height 58
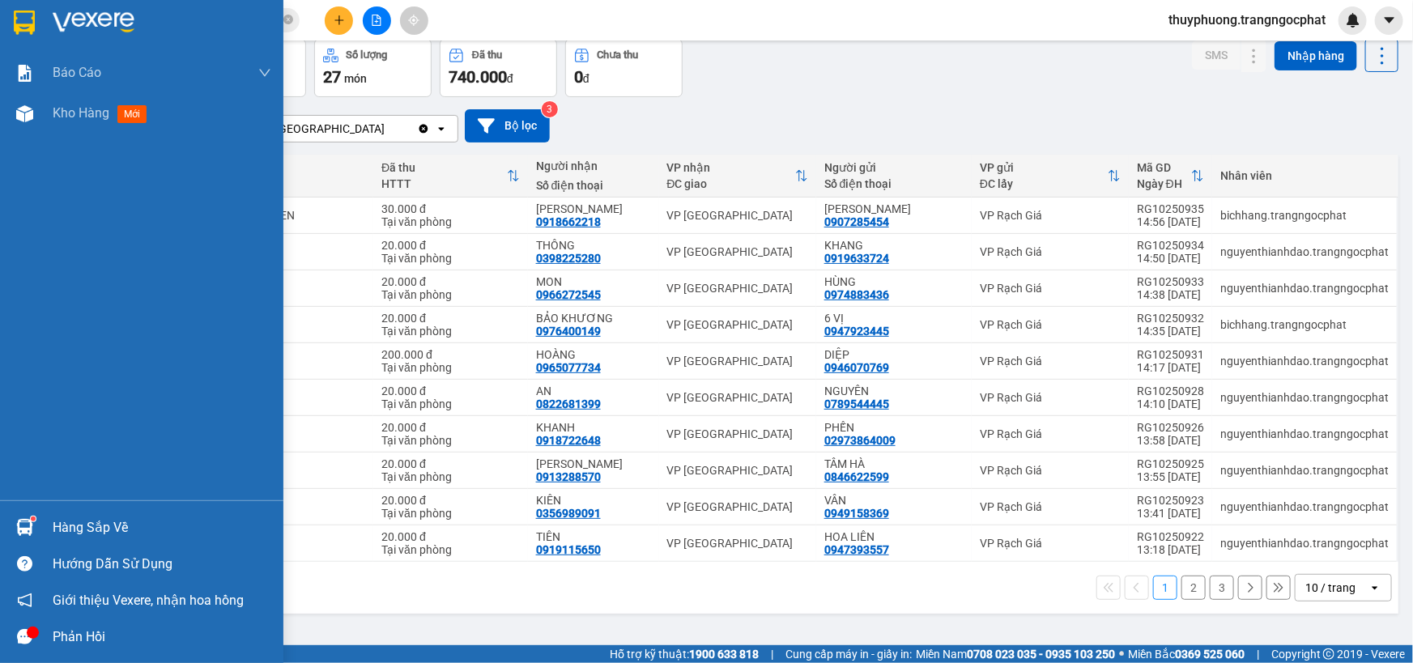
click at [100, 517] on div "Hàng sắp về" at bounding box center [162, 528] width 219 height 24
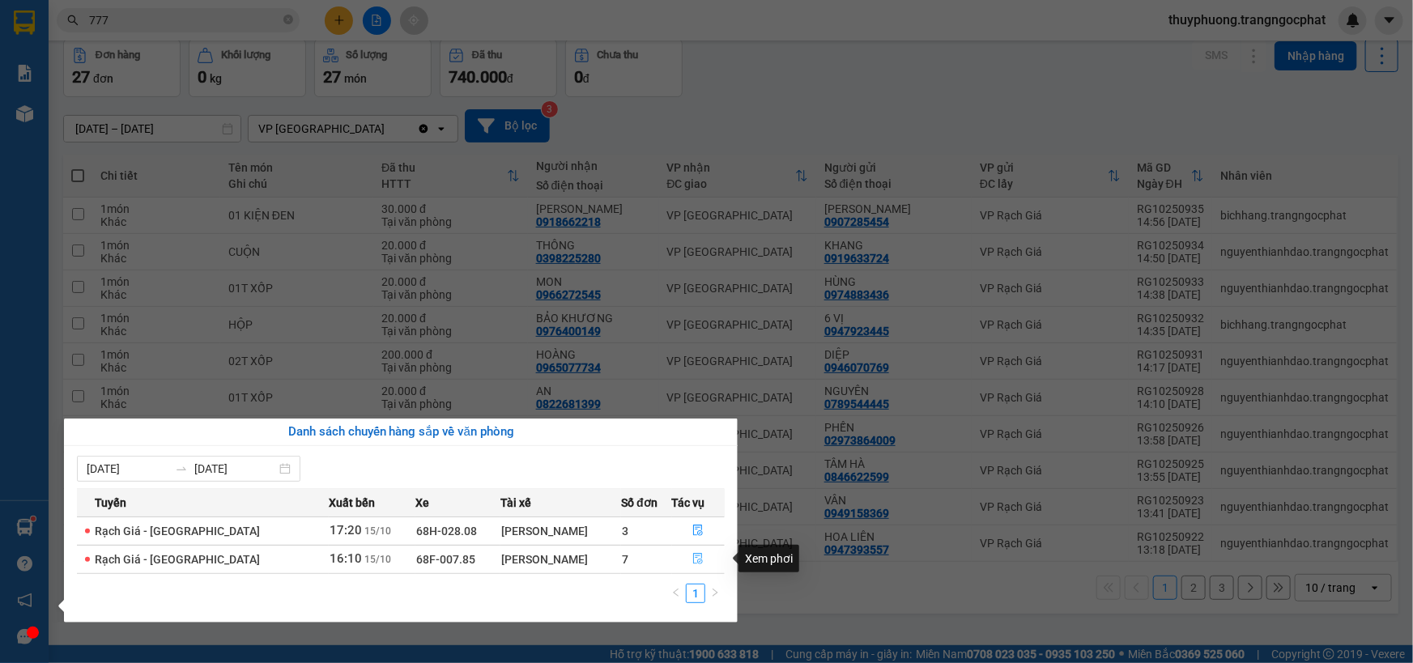
click at [700, 559] on button "button" at bounding box center [699, 560] width 52 height 26
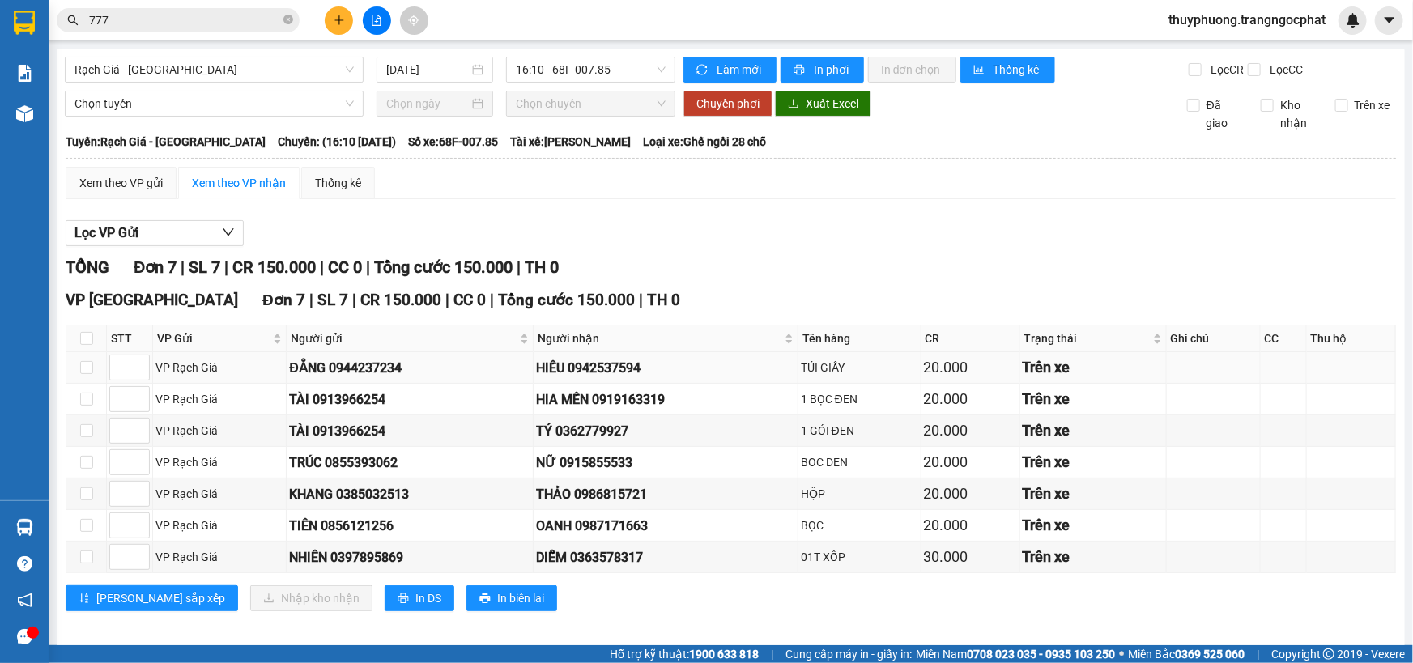
click at [606, 364] on div "HIẾU 0942537594" at bounding box center [665, 368] width 259 height 20
copy div "0942537594"
click at [657, 402] on div "HIA MẾN 0919163319" at bounding box center [665, 399] width 259 height 20
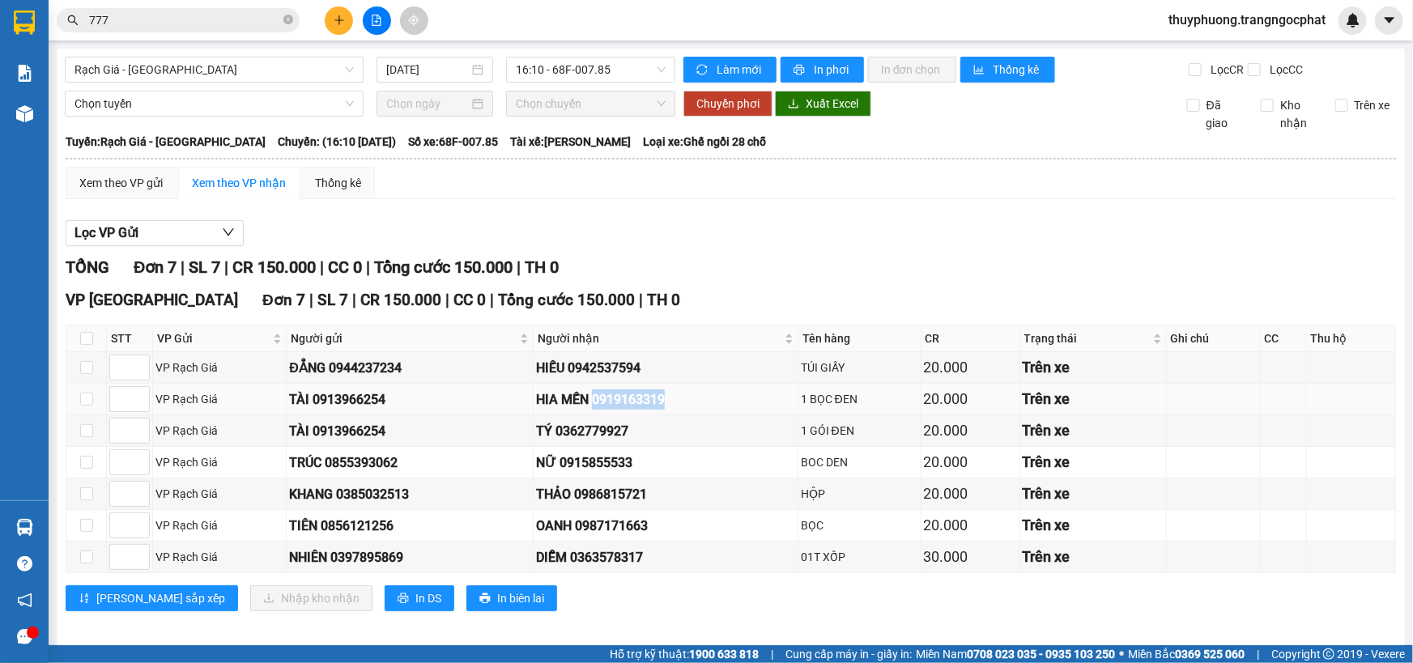
copy div "0919163319"
click at [600, 429] on div "TÝ 0362779927" at bounding box center [665, 431] width 259 height 20
copy div "0362779927"
click at [620, 466] on div "NỮ 0915855533" at bounding box center [665, 463] width 259 height 20
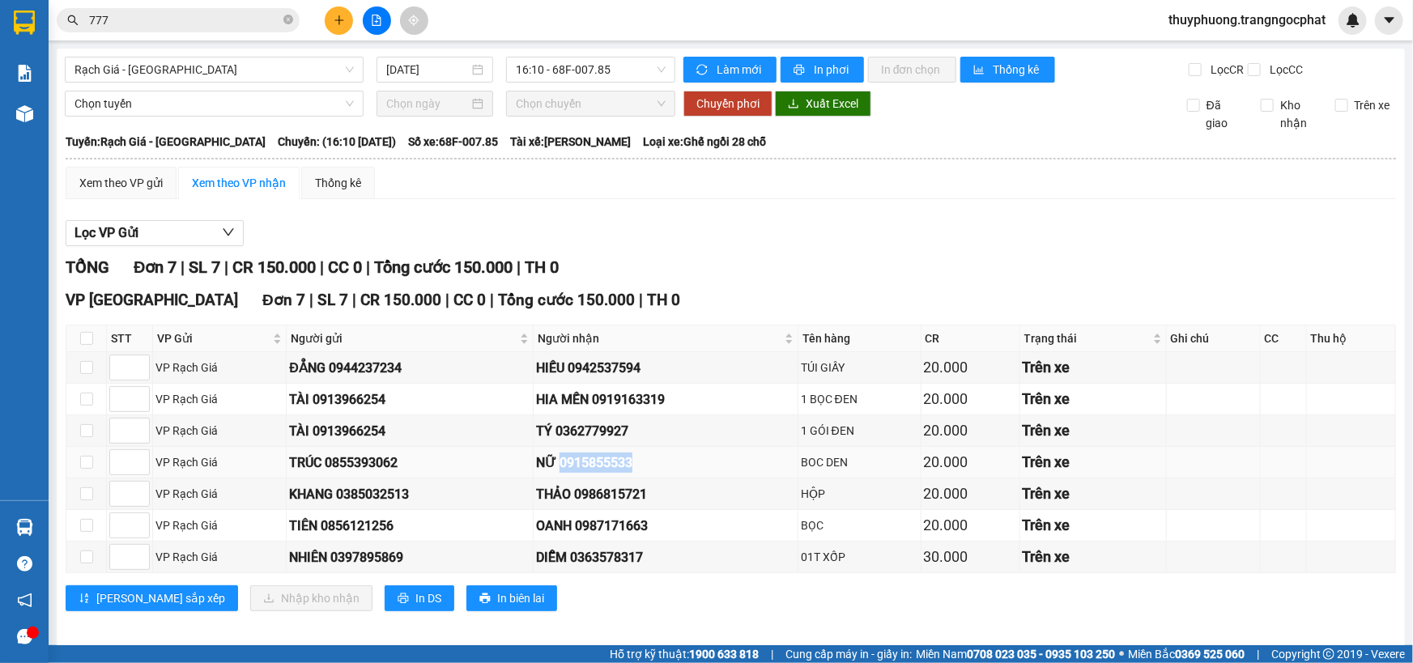
click at [620, 466] on div "NỮ 0915855533" at bounding box center [665, 463] width 259 height 20
copy div "0915855533"
click at [602, 493] on div "THẢO 0986815721" at bounding box center [665, 494] width 259 height 20
copy div "0986815721"
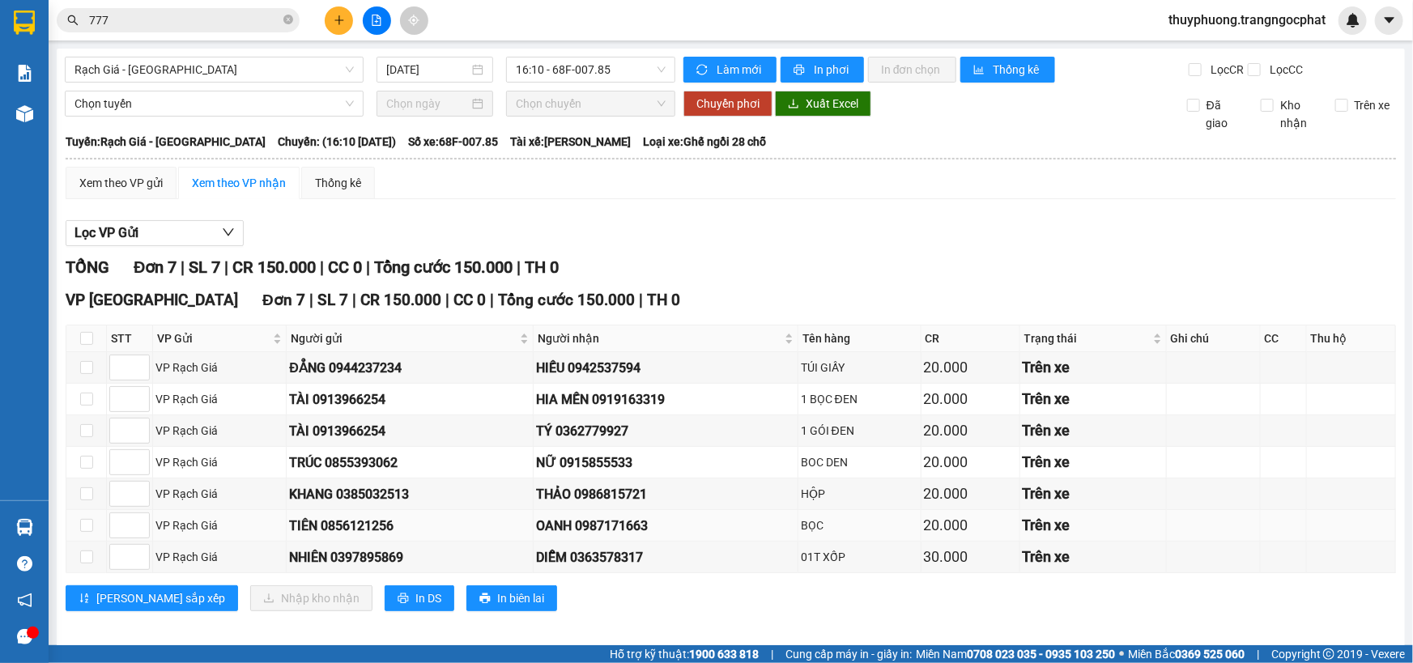
click at [615, 534] on div "OANH 0987171663" at bounding box center [665, 526] width 259 height 20
copy div "0987171663"
click at [602, 559] on div "DIỄM 0363578317" at bounding box center [665, 557] width 259 height 20
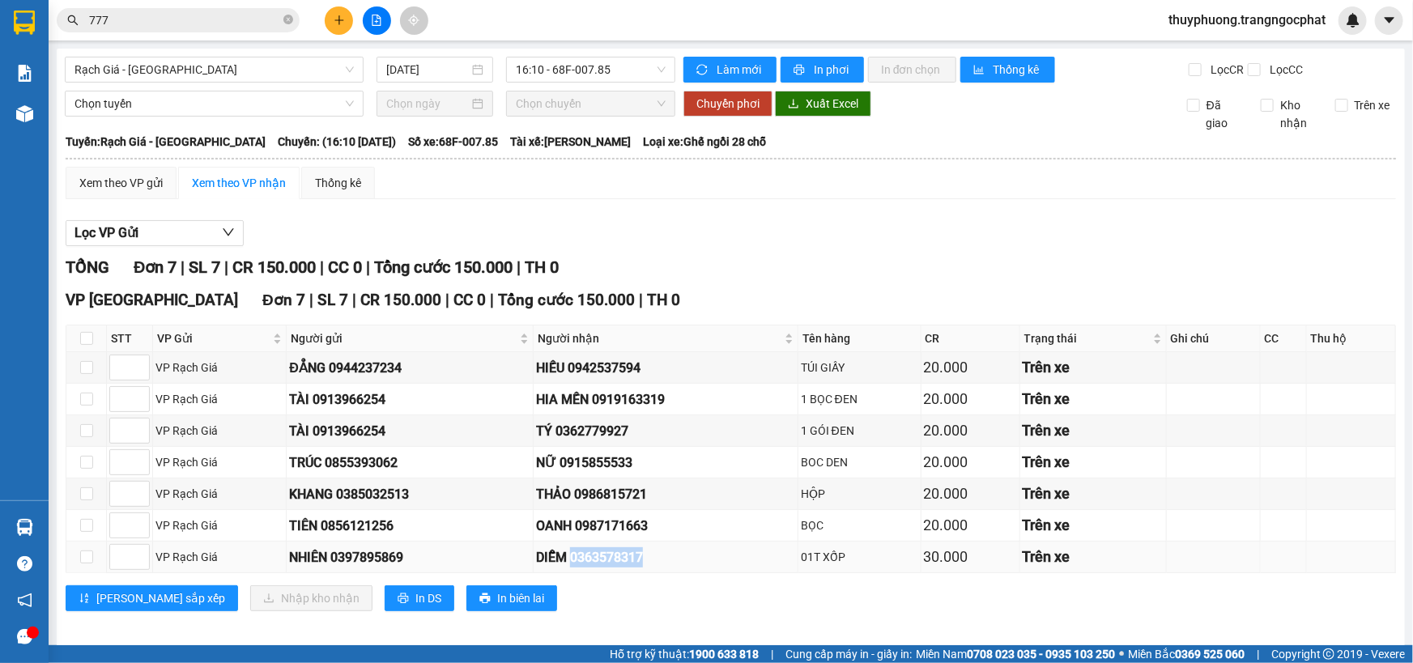
copy div "0363578317"
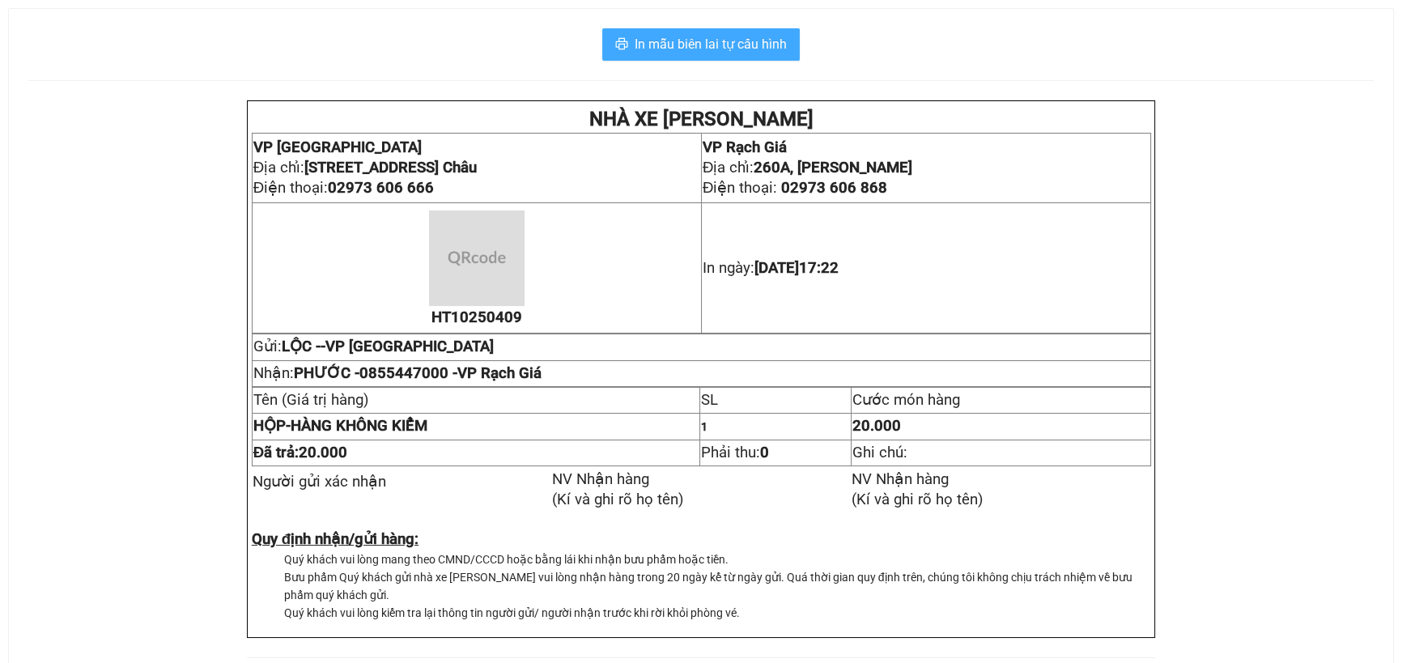
click at [723, 41] on span "In mẫu biên lai tự cấu hình" at bounding box center [711, 44] width 152 height 20
